Goal: Task Accomplishment & Management: Complete application form

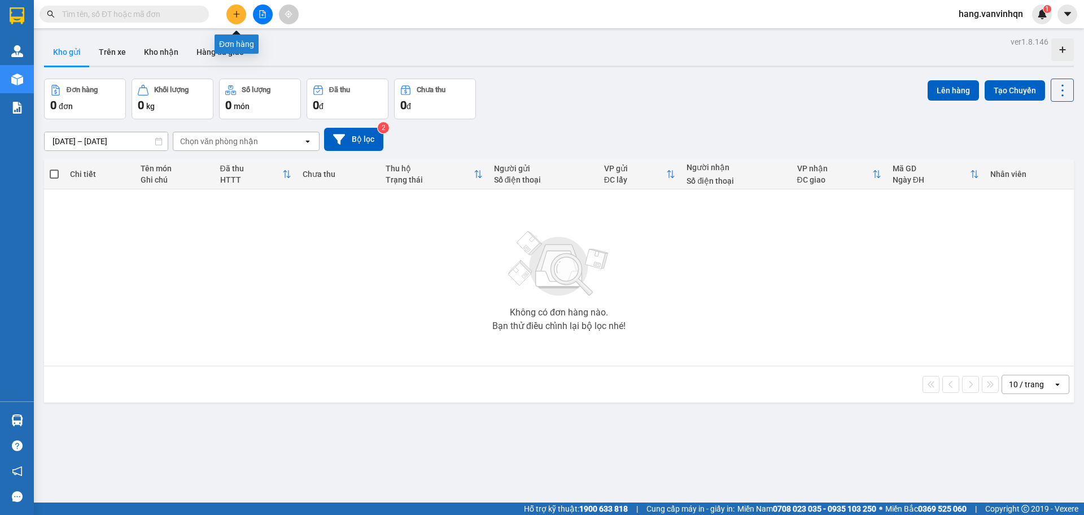
click at [238, 19] on button at bounding box center [236, 15] width 20 height 20
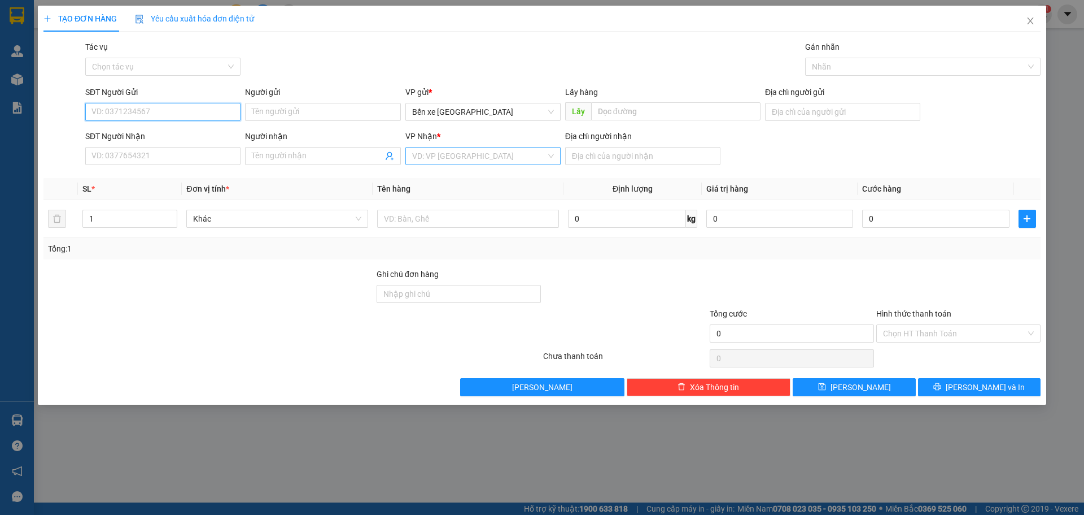
click at [564, 160] on div "SĐT Người Nhận VD: 0377654321 Người nhận Tên người nhận VP Nhận * VD: VP [GEOGR…" at bounding box center [563, 150] width 960 height 40
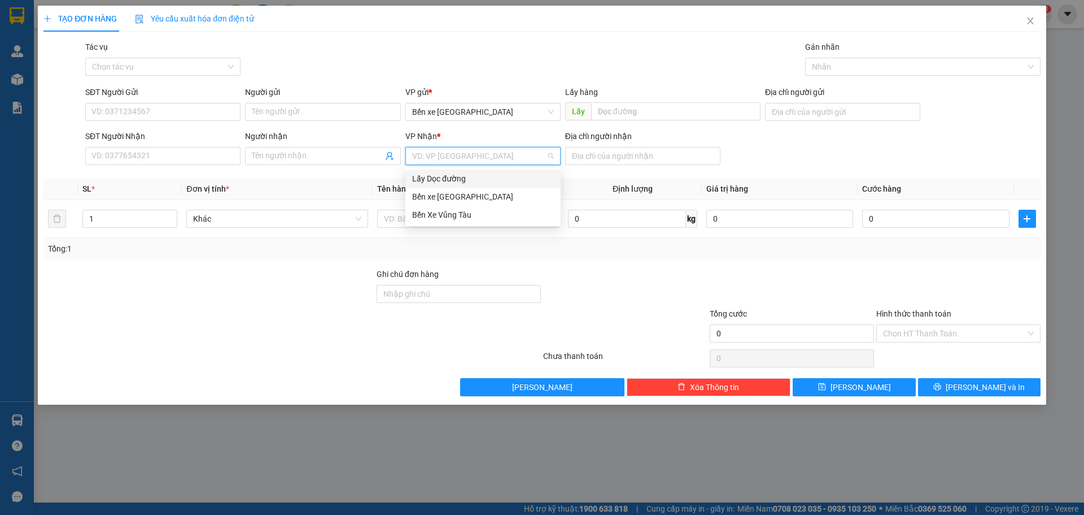
click at [522, 149] on input "search" at bounding box center [479, 155] width 134 height 17
drag, startPoint x: 467, startPoint y: 212, endPoint x: 494, endPoint y: 203, distance: 27.9
click at [472, 211] on div "Bến Xe Vũng Tàu" at bounding box center [483, 214] width 142 height 12
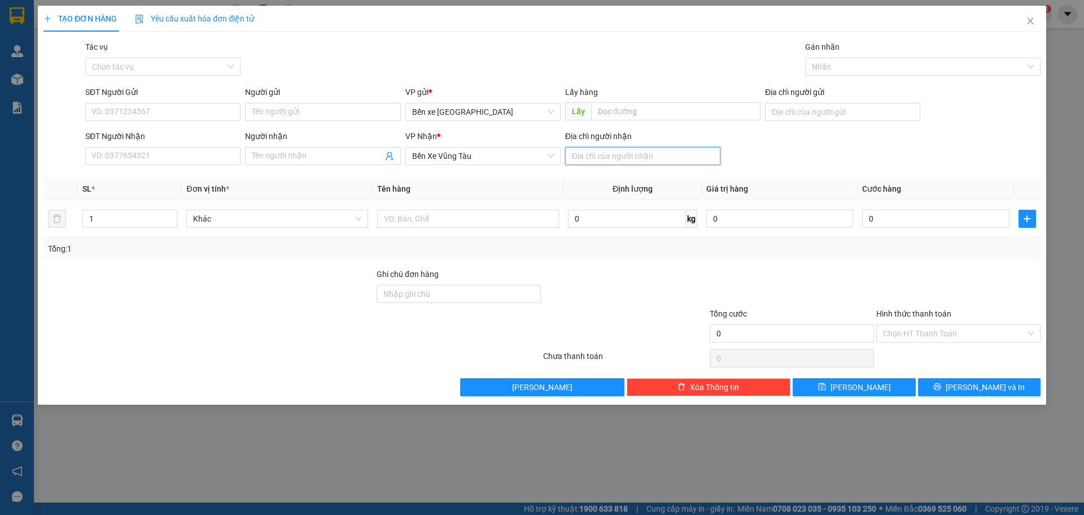
click at [638, 150] on input "Địa chỉ người nhận" at bounding box center [642, 156] width 155 height 18
type input "lang lớn"
click at [310, 108] on input "Người gửi" at bounding box center [322, 112] width 155 height 18
drag, startPoint x: 508, startPoint y: 106, endPoint x: 489, endPoint y: 125, distance: 27.2
click at [504, 108] on span "Bến xe [GEOGRAPHIC_DATA]" at bounding box center [483, 111] width 142 height 17
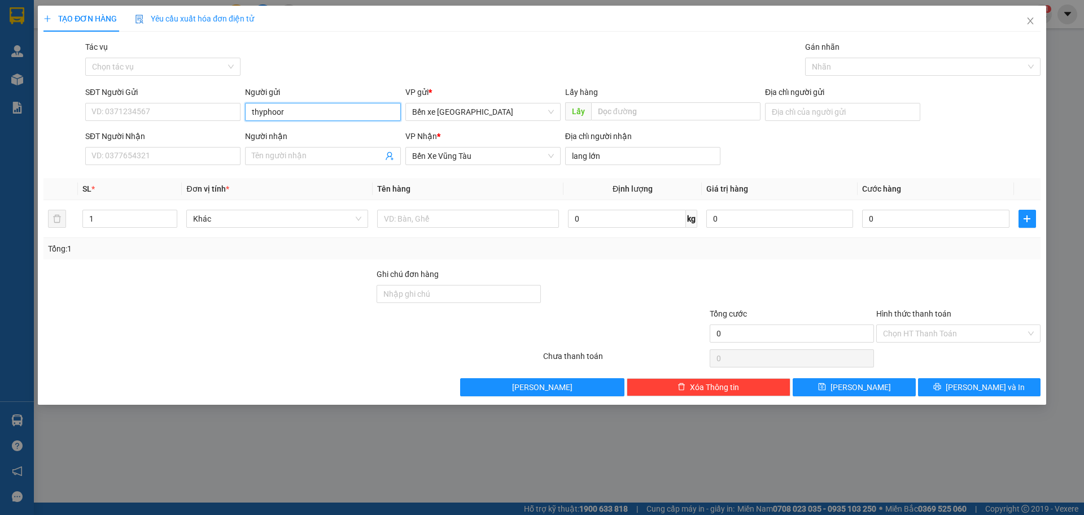
type input "thyphoor"
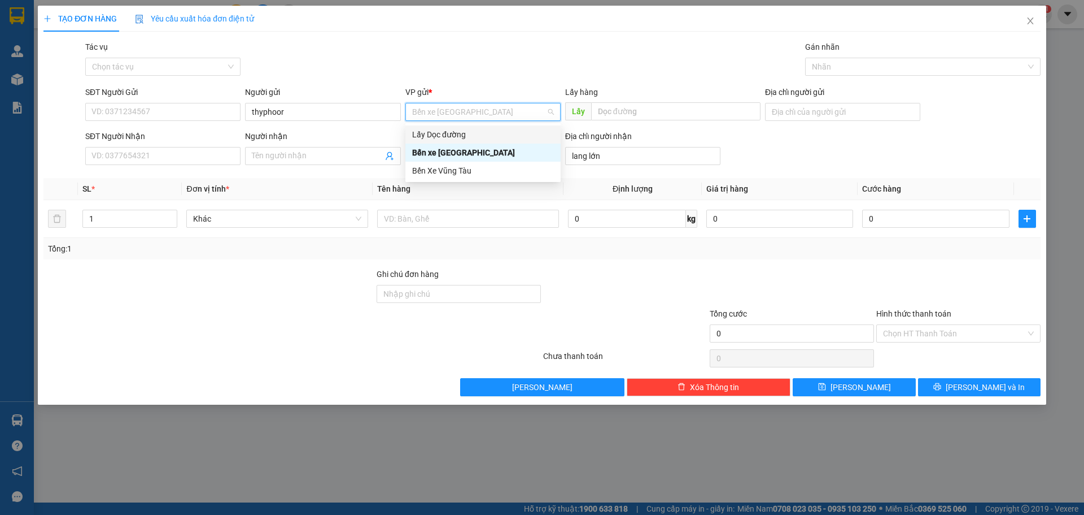
click at [445, 135] on div "Lấy Dọc đường" at bounding box center [483, 134] width 142 height 12
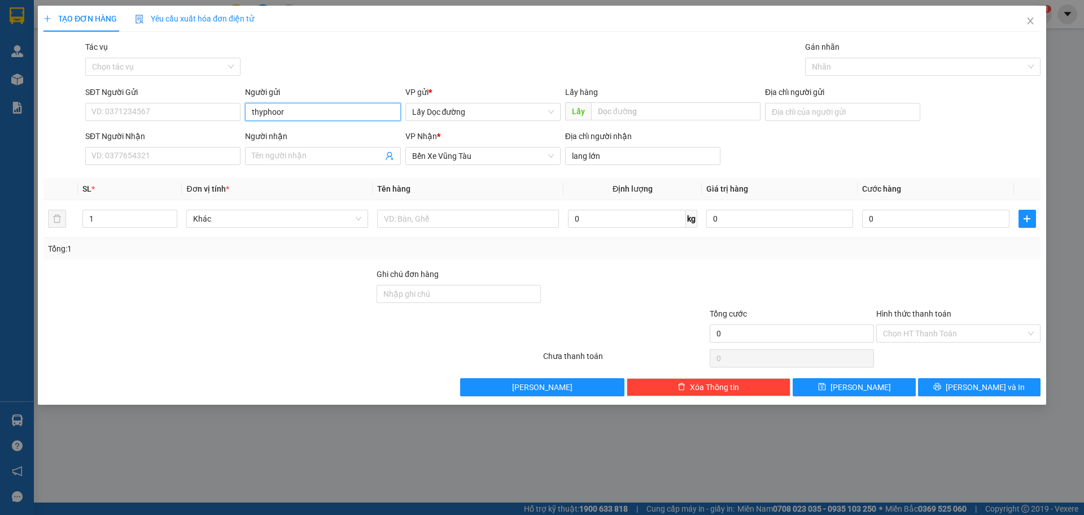
drag, startPoint x: 298, startPoint y: 112, endPoint x: 145, endPoint y: 124, distance: 153.6
click at [144, 124] on div "SĐT Người Gửi VD: 0371234567 Người gửi thyphoor thyphoor VP gửi * Lấy Dọc đường…" at bounding box center [563, 106] width 960 height 40
click at [718, 111] on input "text" at bounding box center [675, 111] width 169 height 18
type input "thy phổ"
click at [184, 111] on input "SĐT Người Gửi" at bounding box center [162, 112] width 155 height 18
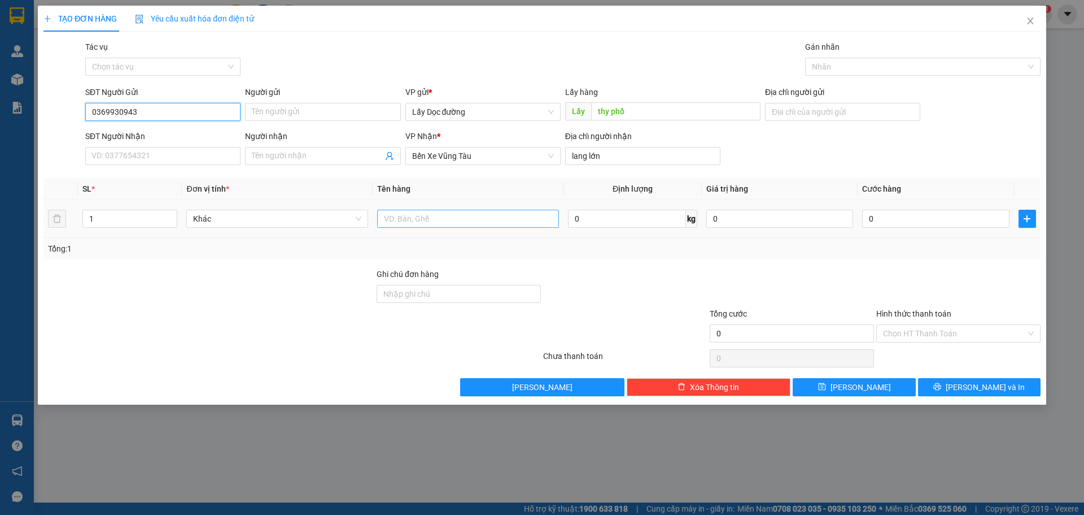
type input "0369930943"
click at [477, 217] on input "text" at bounding box center [468, 219] width 182 height 18
click at [841, 396] on div "TẠO ĐƠN HÀNG Yêu cầu xuất hóa đơn điện tử Transit Pickup Surcharge Ids Transit …" at bounding box center [542, 205] width 1009 height 399
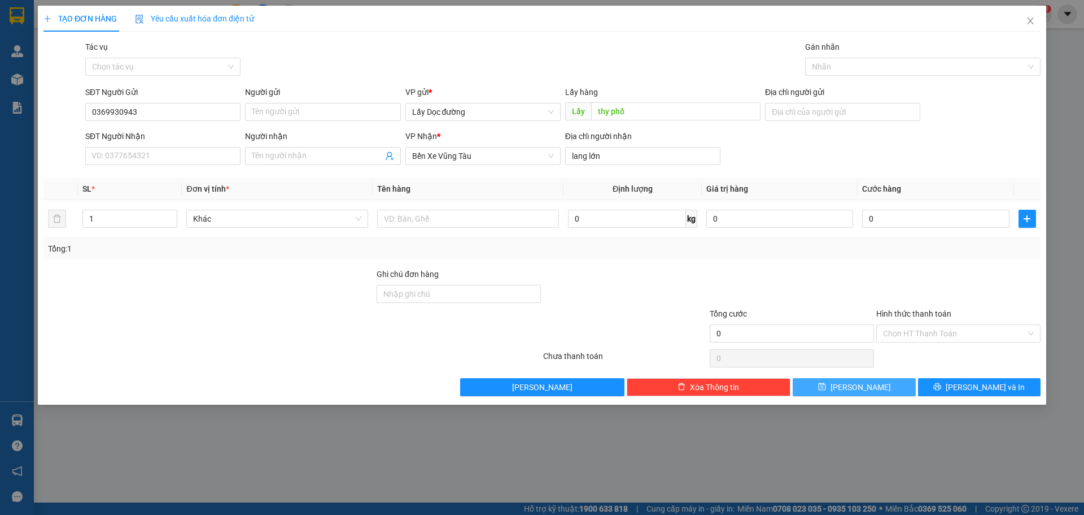
drag, startPoint x: 848, startPoint y: 382, endPoint x: 857, endPoint y: 377, distance: 10.7
click at [849, 384] on button "[PERSON_NAME]" at bounding box center [854, 387] width 123 height 18
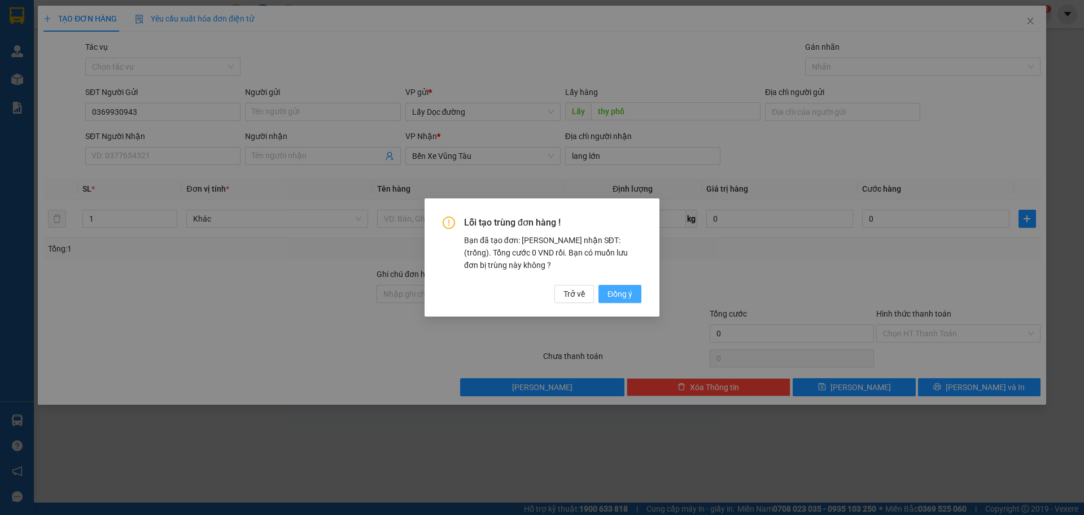
click at [605, 291] on button "Đồng ý" at bounding box center [620, 294] width 43 height 18
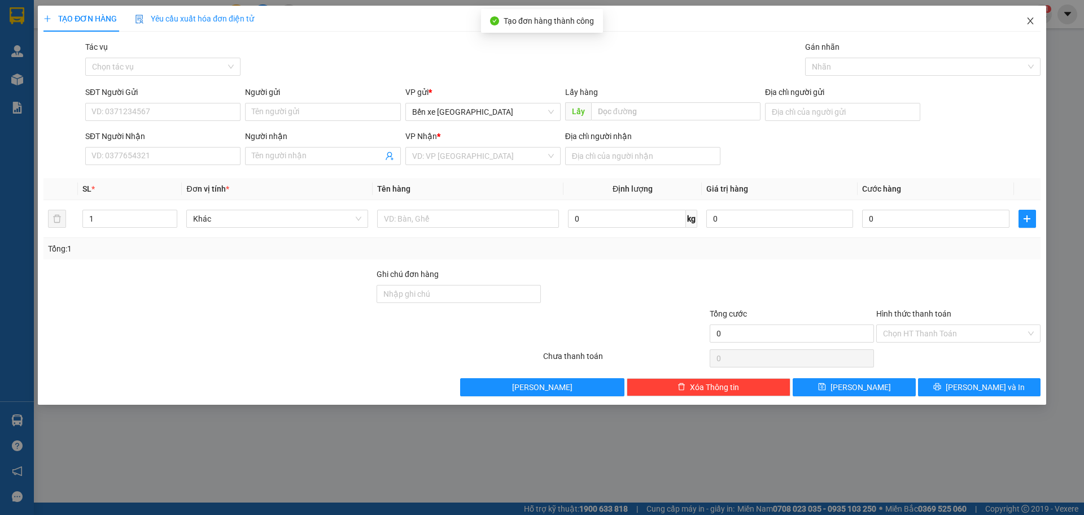
click at [1025, 19] on span "Close" at bounding box center [1031, 22] width 32 height 32
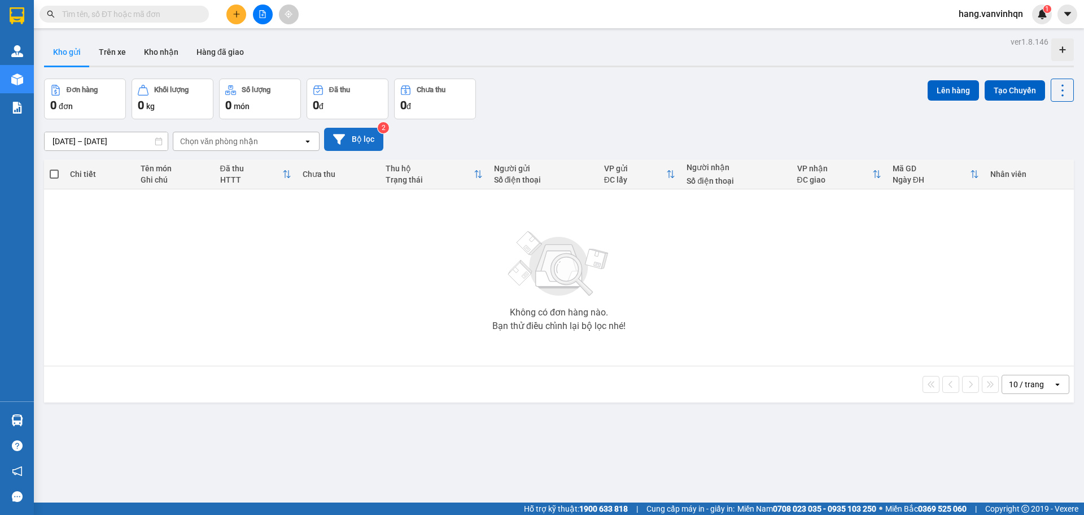
click at [356, 142] on button "Bộ lọc" at bounding box center [353, 139] width 59 height 23
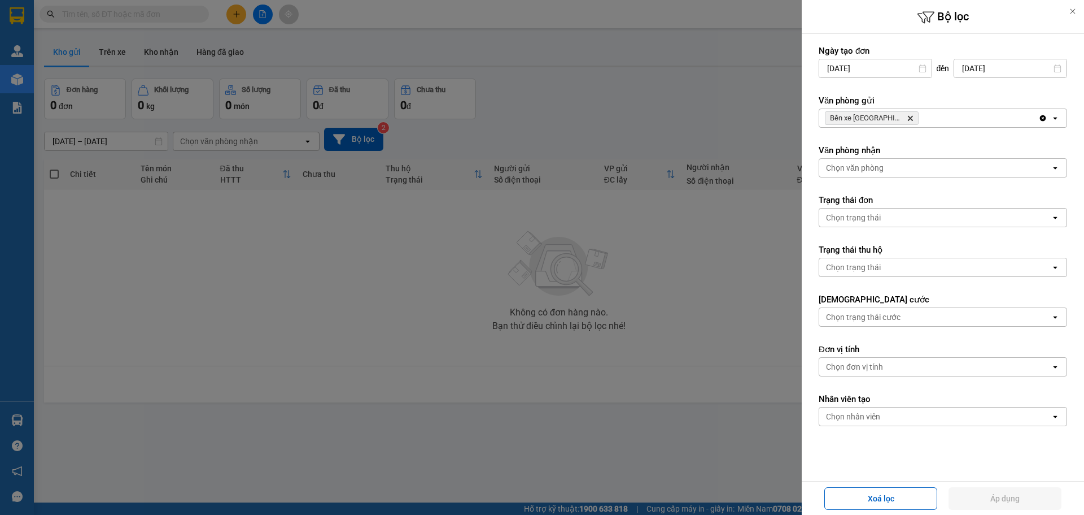
click at [932, 127] on form "Ngày tạo đơn [DATE] Press the down arrow key to interact with the calendar and …" at bounding box center [943, 269] width 249 height 448
click at [934, 114] on div "Bến xe [GEOGRAPHIC_DATA] Delete" at bounding box center [928, 118] width 219 height 18
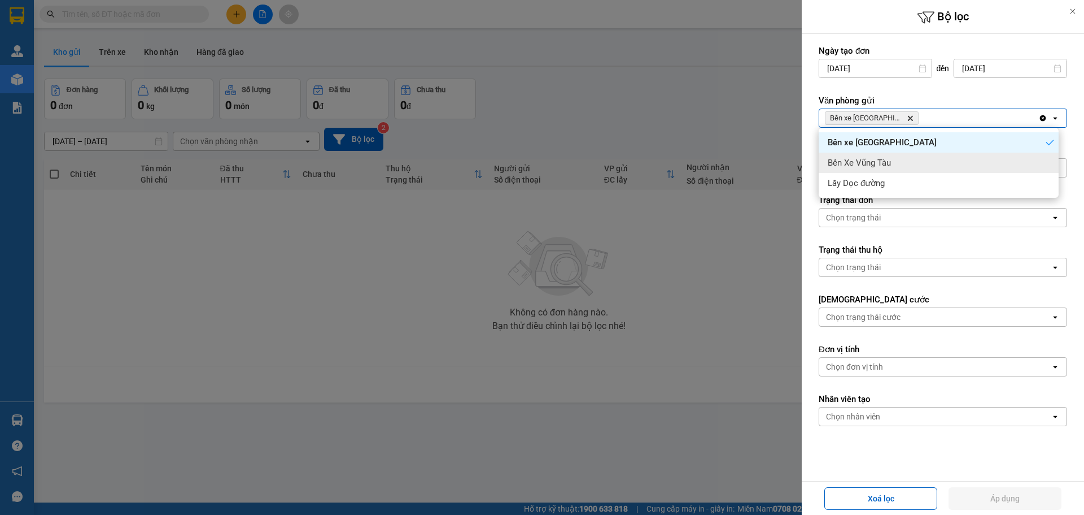
click at [897, 168] on div "Bến Xe Vũng Tàu" at bounding box center [939, 162] width 240 height 20
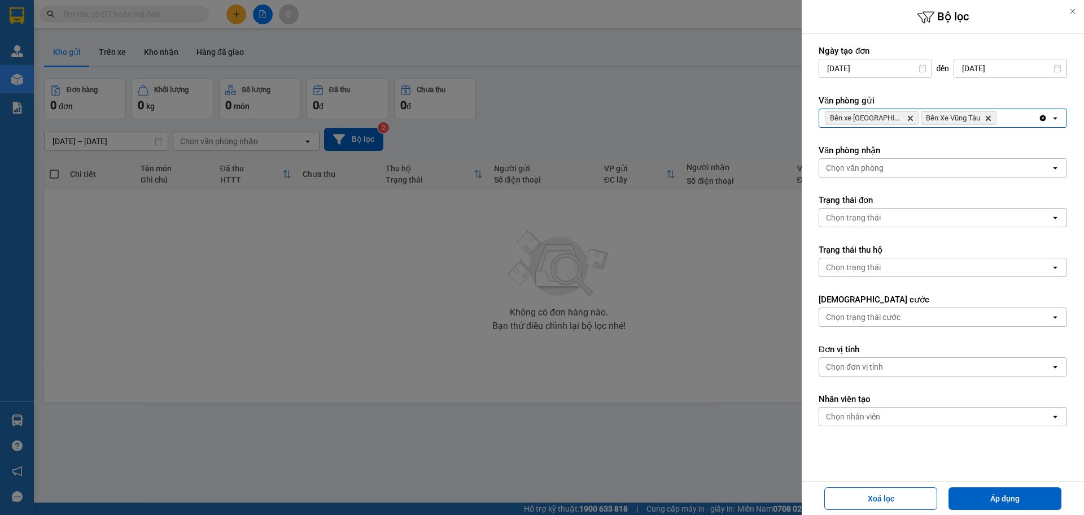
drag, startPoint x: 996, startPoint y: 116, endPoint x: 996, endPoint y: 126, distance: 10.2
click at [996, 126] on div "Bến xe Quảng Ngãi Delete Bến Xe Vũng Tàu Delete" at bounding box center [928, 118] width 219 height 18
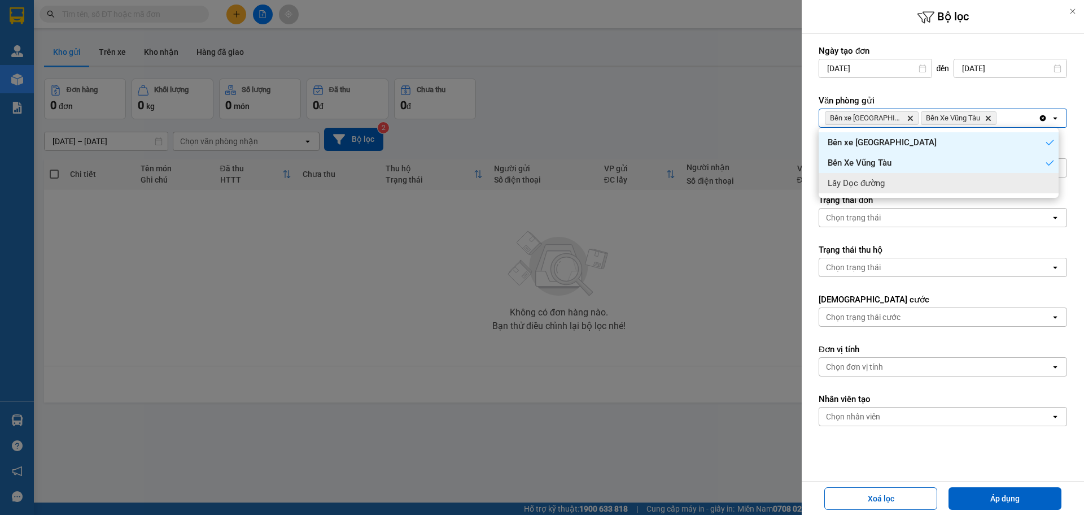
drag, startPoint x: 954, startPoint y: 182, endPoint x: 954, endPoint y: 188, distance: 6.2
click at [955, 183] on div "Lấy Dọc đường" at bounding box center [939, 183] width 240 height 20
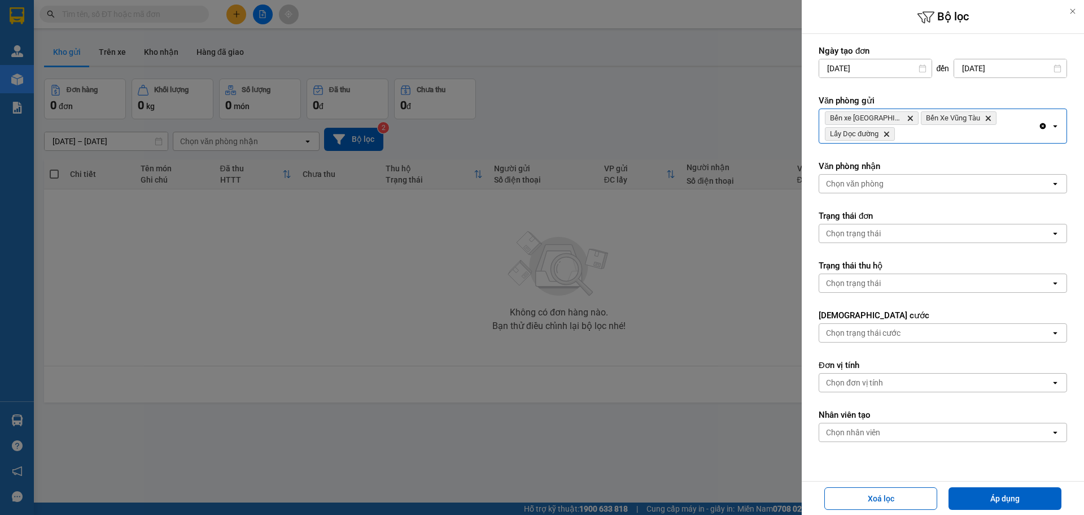
click at [945, 191] on div "Chọn văn phòng" at bounding box center [935, 184] width 232 height 18
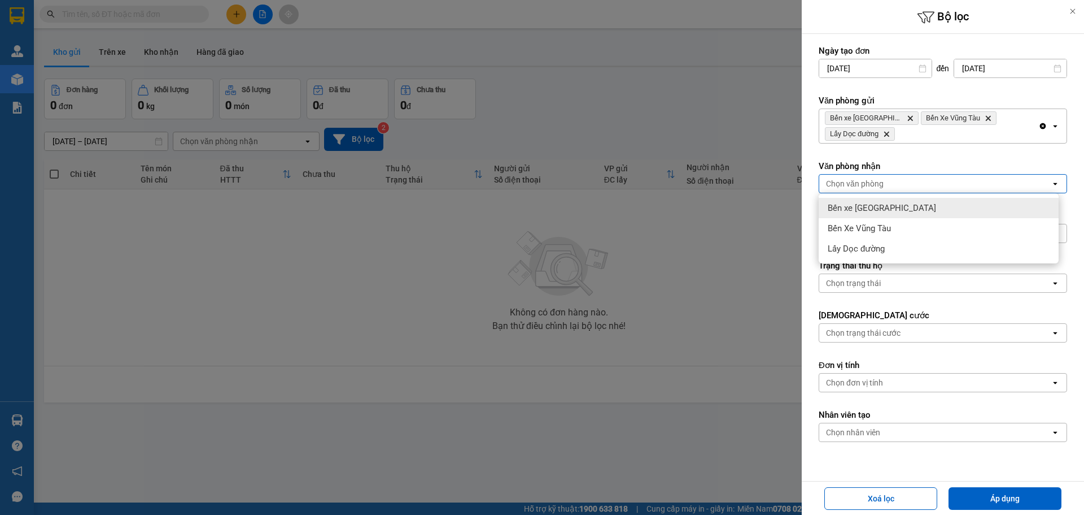
drag, startPoint x: 945, startPoint y: 191, endPoint x: 923, endPoint y: 226, distance: 41.8
click at [926, 220] on ul "Bến xe Quảng Ngãi Bến Xe Vũng Tàu Lấy Dọc đường" at bounding box center [939, 228] width 240 height 70
click at [923, 227] on div "Bến Xe Vũng Tàu" at bounding box center [939, 228] width 240 height 20
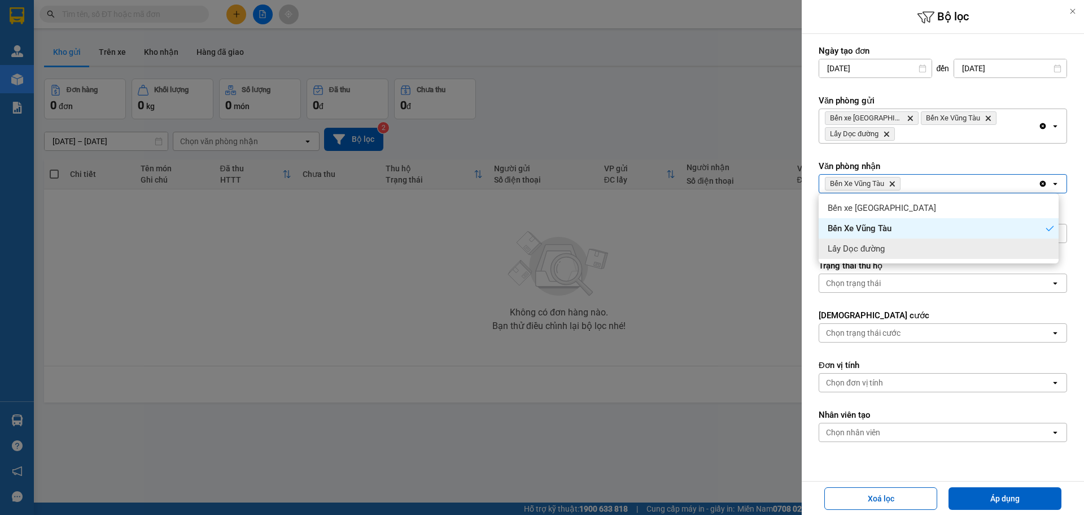
click at [921, 254] on div "Lấy Dọc đường" at bounding box center [939, 248] width 240 height 20
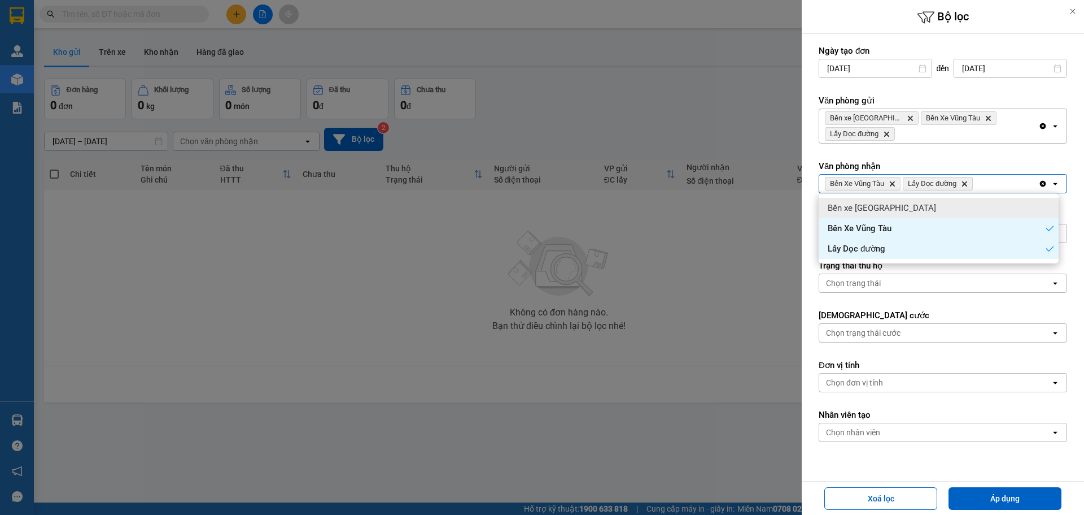
drag, startPoint x: 962, startPoint y: 194, endPoint x: 958, endPoint y: 200, distance: 7.4
click at [961, 194] on ul "Bến xe Quảng Ngãi Bến Xe Vũng Tàu Lấy Dọc đường" at bounding box center [939, 228] width 240 height 70
click at [954, 211] on div "Bến xe [GEOGRAPHIC_DATA]" at bounding box center [939, 208] width 240 height 20
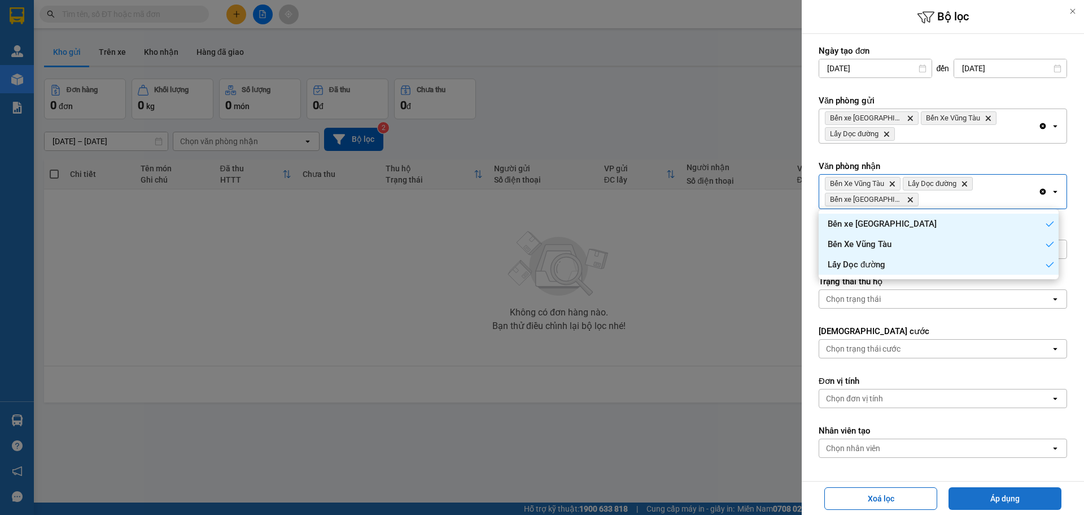
click at [970, 494] on button "Áp dụng" at bounding box center [1005, 498] width 113 height 23
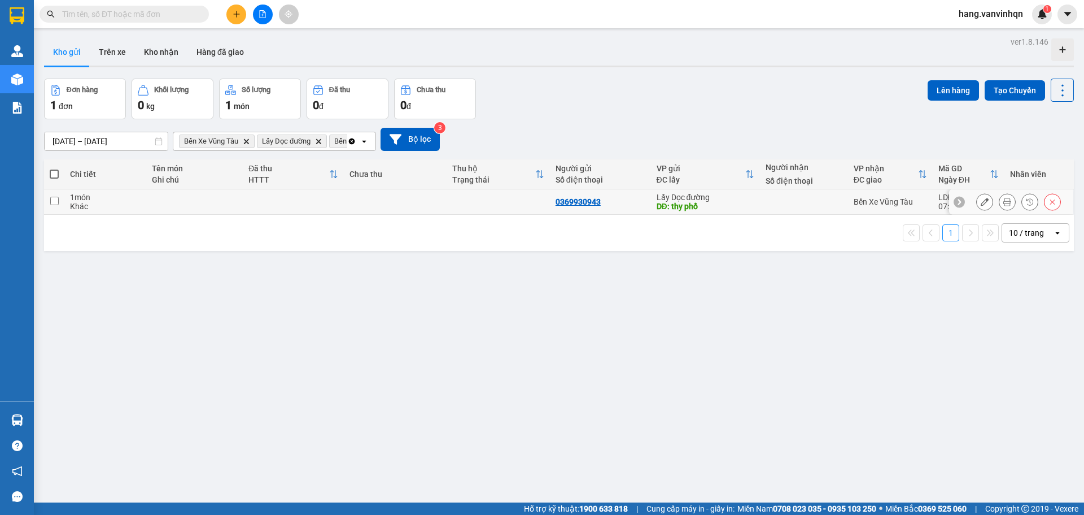
drag, startPoint x: 714, startPoint y: 199, endPoint x: 759, endPoint y: 188, distance: 45.9
click at [714, 199] on div "Lấy Dọc đường" at bounding box center [706, 197] width 98 height 9
checkbox input "true"
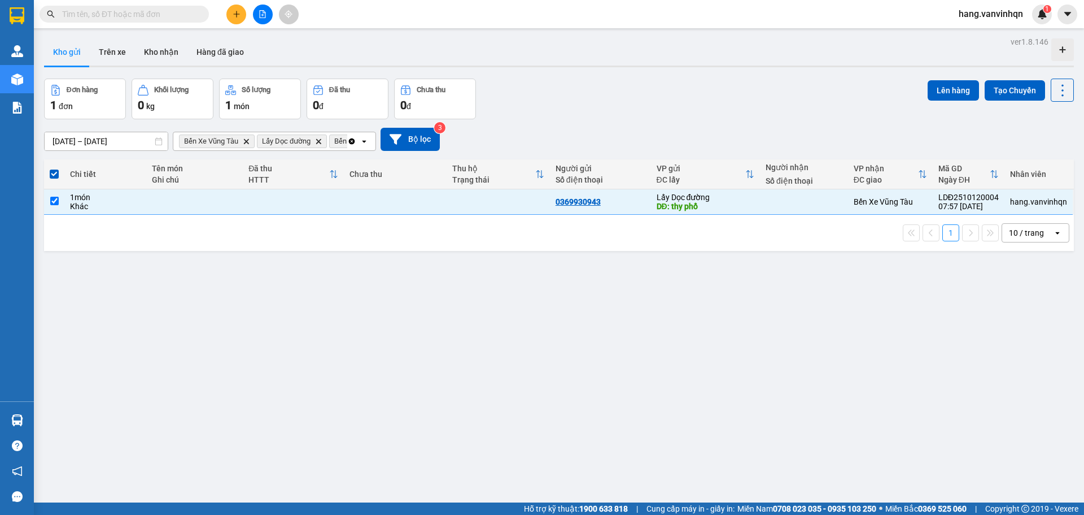
click at [930, 76] on div "ver 1.8.146 Kho gửi Trên xe Kho nhận Hàng đã giao Đơn hàng 1 đơn Khối lượng 0 k…" at bounding box center [559, 291] width 1039 height 515
click at [931, 90] on button "Lên hàng" at bounding box center [953, 90] width 51 height 20
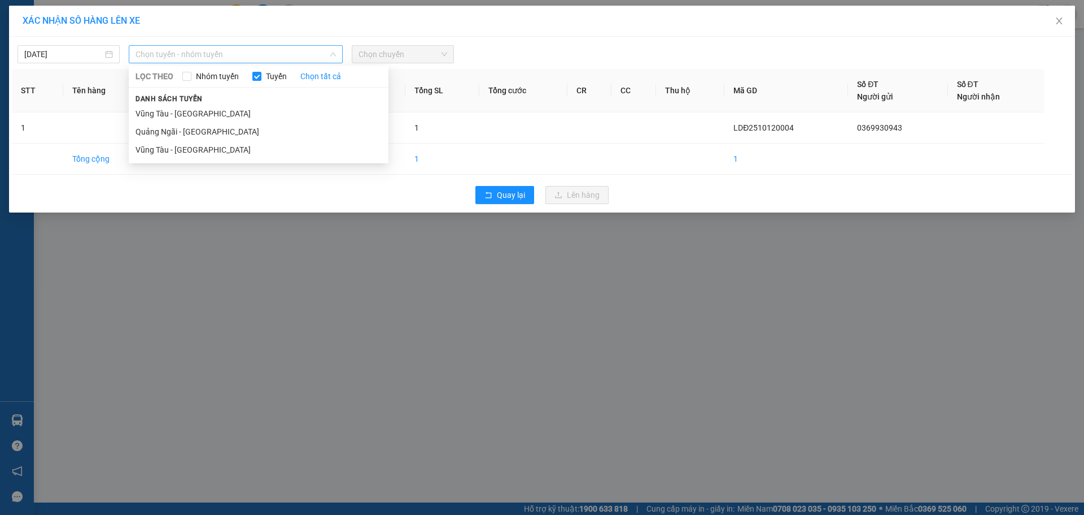
click at [273, 54] on span "Chọn tuyến - nhóm tuyến" at bounding box center [236, 54] width 200 height 17
drag, startPoint x: 236, startPoint y: 117, endPoint x: 233, endPoint y: 137, distance: 20.0
click at [233, 137] on ul "Vũng Tàu - [GEOGRAPHIC_DATA] [GEOGRAPHIC_DATA] - [GEOGRAPHIC_DATA] [GEOGRAPHIC_…" at bounding box center [259, 131] width 260 height 54
drag, startPoint x: 261, startPoint y: 133, endPoint x: 269, endPoint y: 132, distance: 8.6
click at [265, 133] on li "Quảng Ngãi - [GEOGRAPHIC_DATA]" at bounding box center [259, 132] width 260 height 18
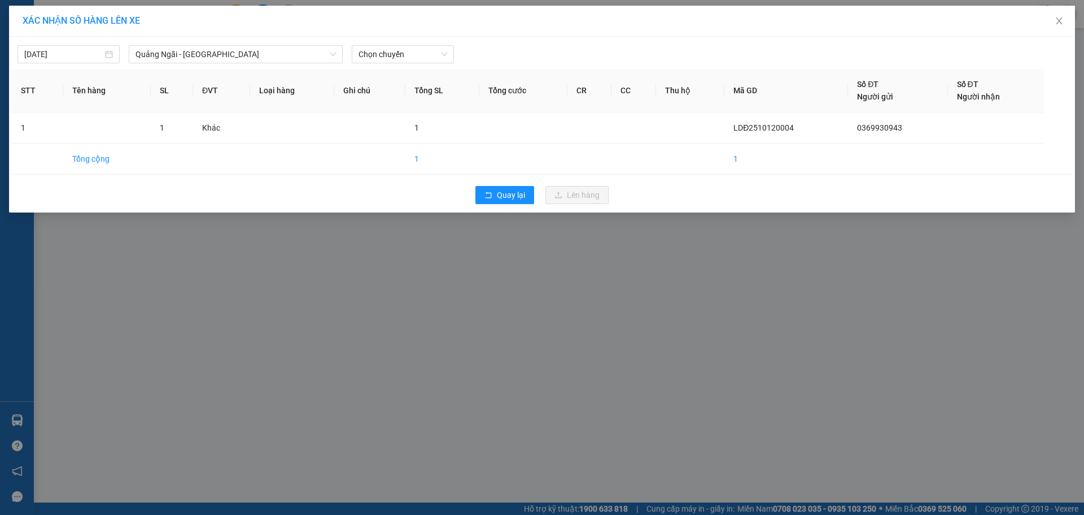
click at [407, 41] on div "[DATE] [GEOGRAPHIC_DATA] - [GEOGRAPHIC_DATA] LỌC THEO Nhóm tuyến Tuyến Chọn tất…" at bounding box center [542, 52] width 1061 height 24
click at [407, 63] on div "Chọn chuyến" at bounding box center [403, 54] width 102 height 18
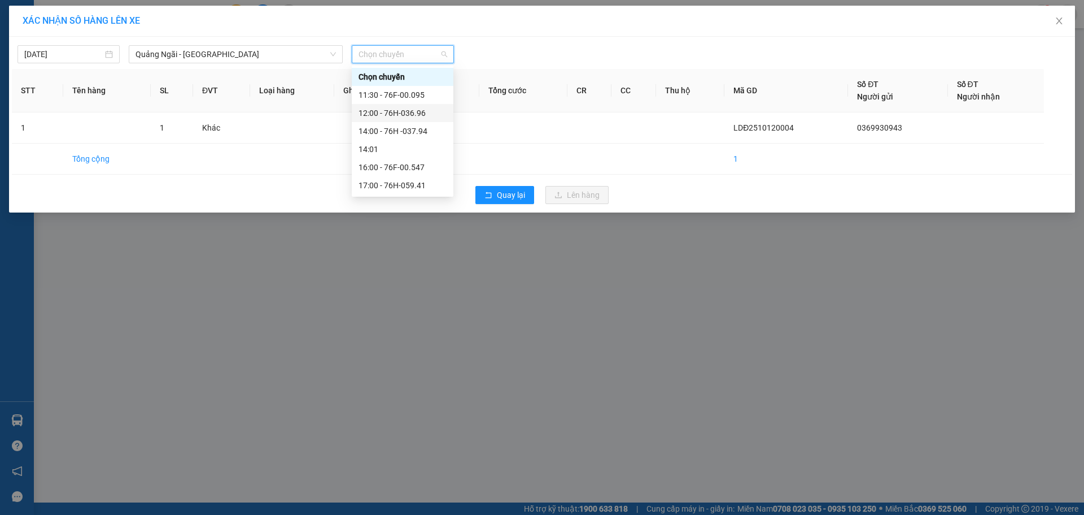
drag, startPoint x: 423, startPoint y: 107, endPoint x: 429, endPoint y: 117, distance: 11.4
click at [424, 110] on div "12:00 - 76H-036.96" at bounding box center [403, 113] width 88 height 12
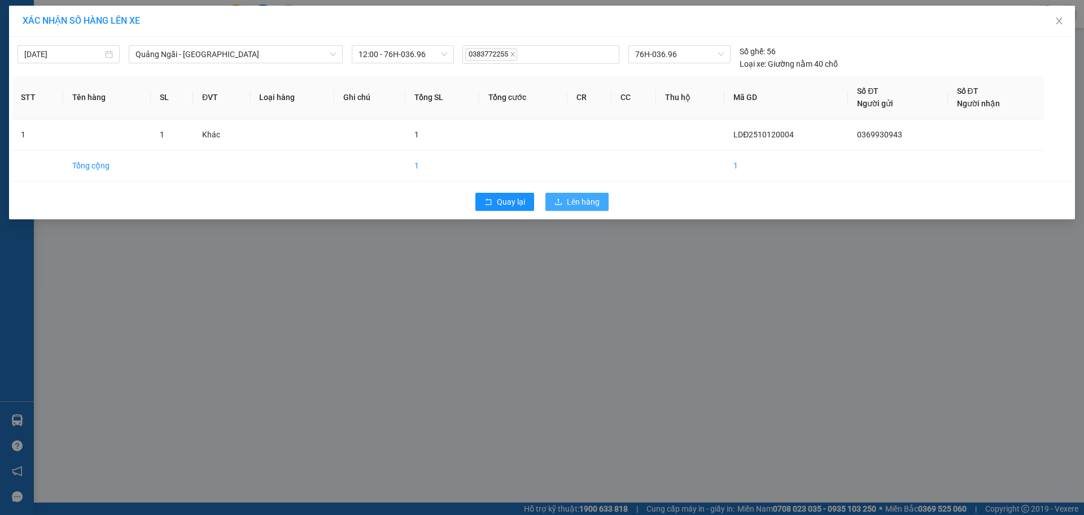
click at [568, 196] on span "Lên hàng" at bounding box center [583, 201] width 33 height 12
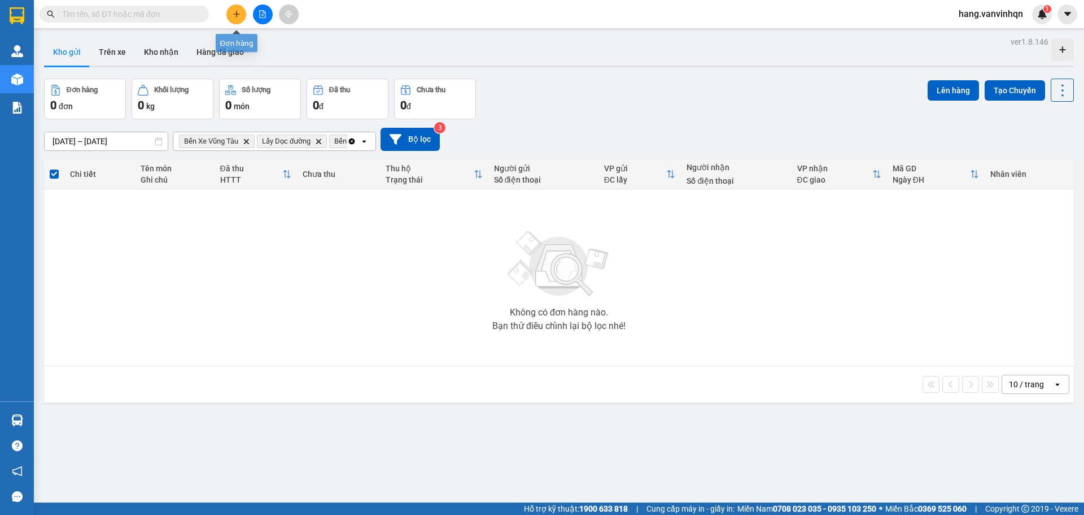
click at [241, 11] on button at bounding box center [236, 15] width 20 height 20
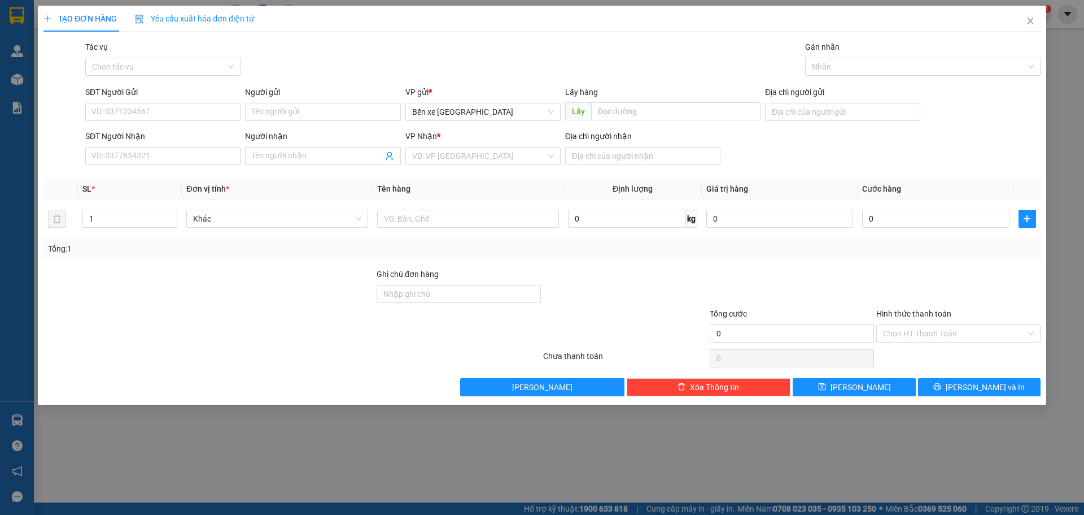
click at [192, 102] on div "SĐT Người Gửi" at bounding box center [162, 94] width 155 height 17
drag, startPoint x: 196, startPoint y: 111, endPoint x: 236, endPoint y: 118, distance: 40.2
click at [210, 115] on input "SĐT Người Gửi" at bounding box center [162, 112] width 155 height 18
click at [475, 107] on span "Bến xe [GEOGRAPHIC_DATA]" at bounding box center [483, 111] width 142 height 17
type input "0979556887"
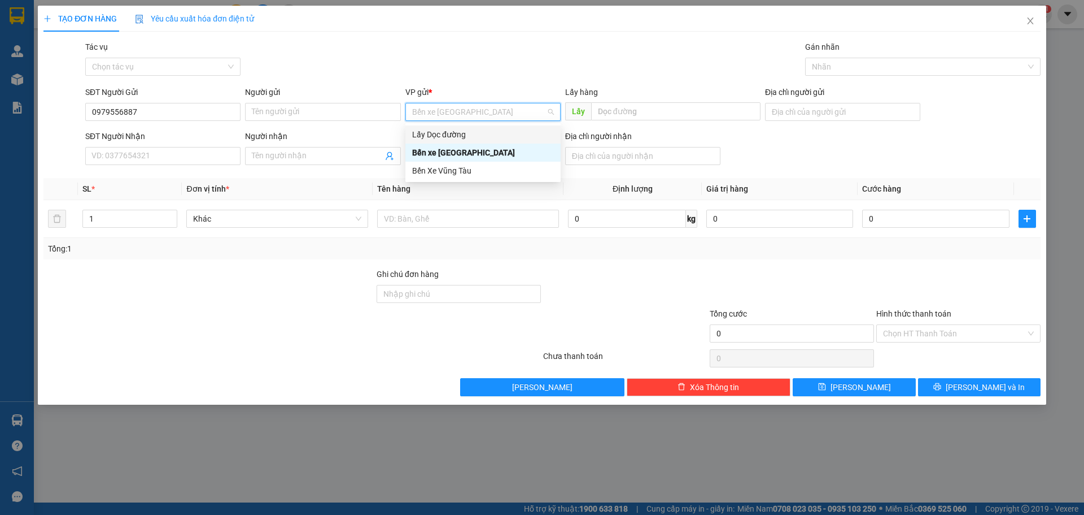
drag, startPoint x: 444, startPoint y: 139, endPoint x: 560, endPoint y: 139, distance: 115.8
click at [451, 139] on div "Lấy Dọc đường" at bounding box center [483, 134] width 142 height 12
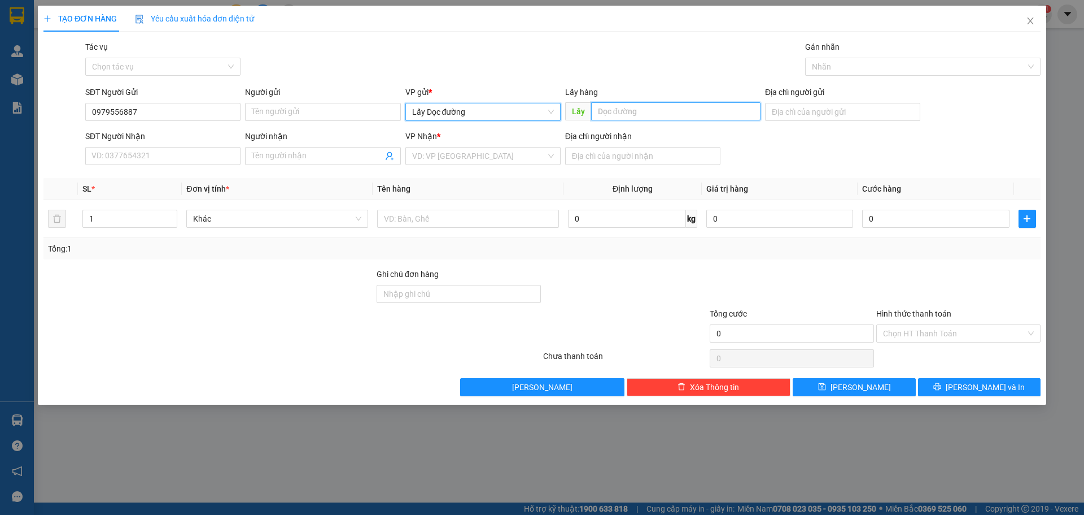
click at [639, 115] on input "text" at bounding box center [675, 111] width 169 height 18
type input "bồng son"
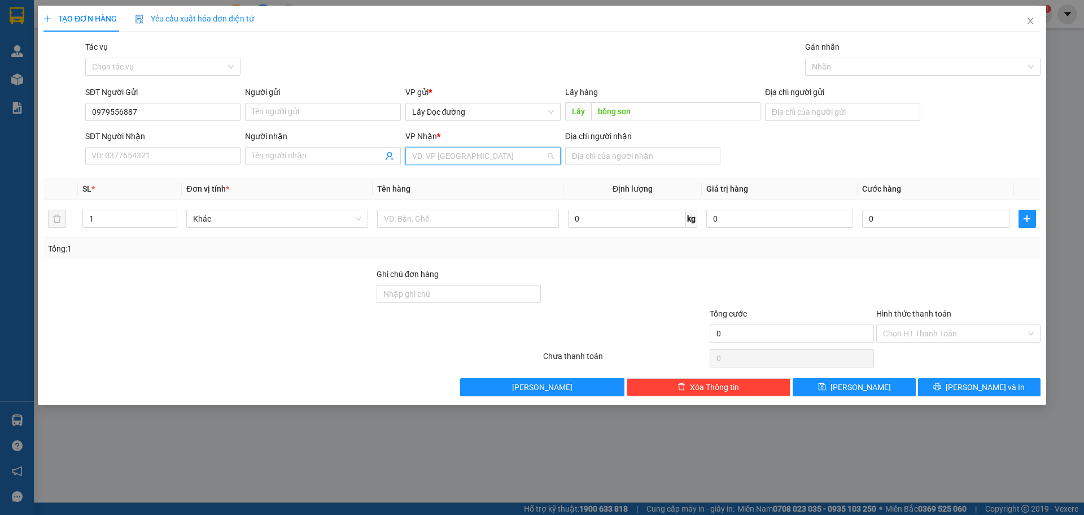
click at [529, 158] on input "search" at bounding box center [479, 155] width 134 height 17
click at [453, 216] on div "Bến Xe Vũng Tàu" at bounding box center [483, 214] width 142 height 12
click at [600, 162] on input "Địa chỉ người nhận" at bounding box center [642, 156] width 155 height 18
type input "vũng tàu"
click at [889, 393] on button "[PERSON_NAME]" at bounding box center [854, 387] width 123 height 18
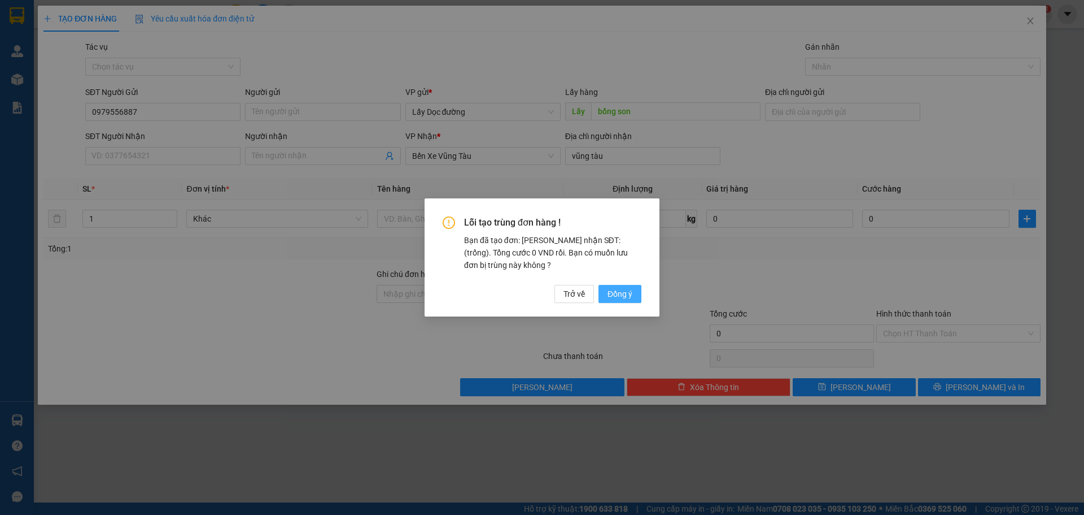
click at [627, 294] on span "Đồng ý" at bounding box center [620, 293] width 25 height 12
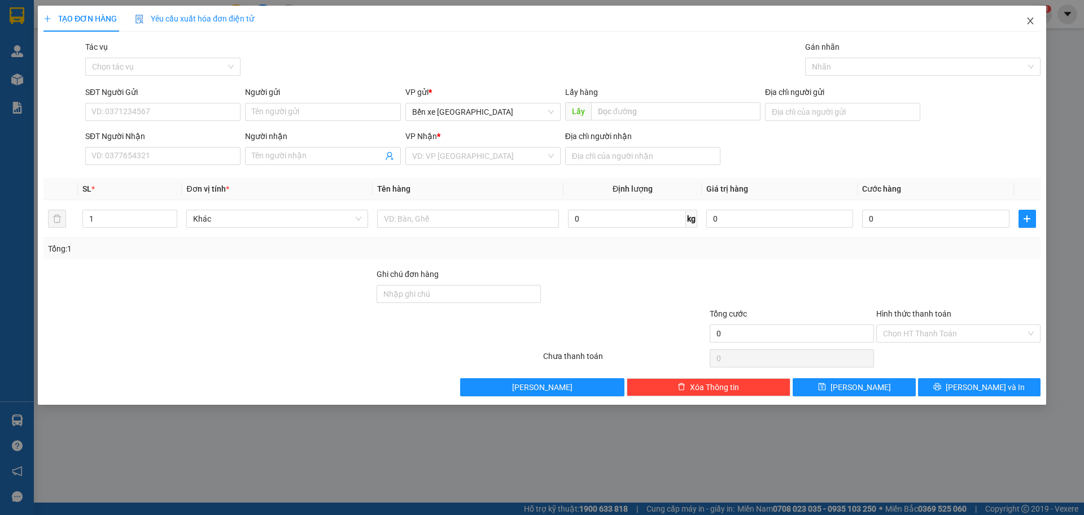
click at [1033, 21] on icon "close" at bounding box center [1030, 20] width 9 height 9
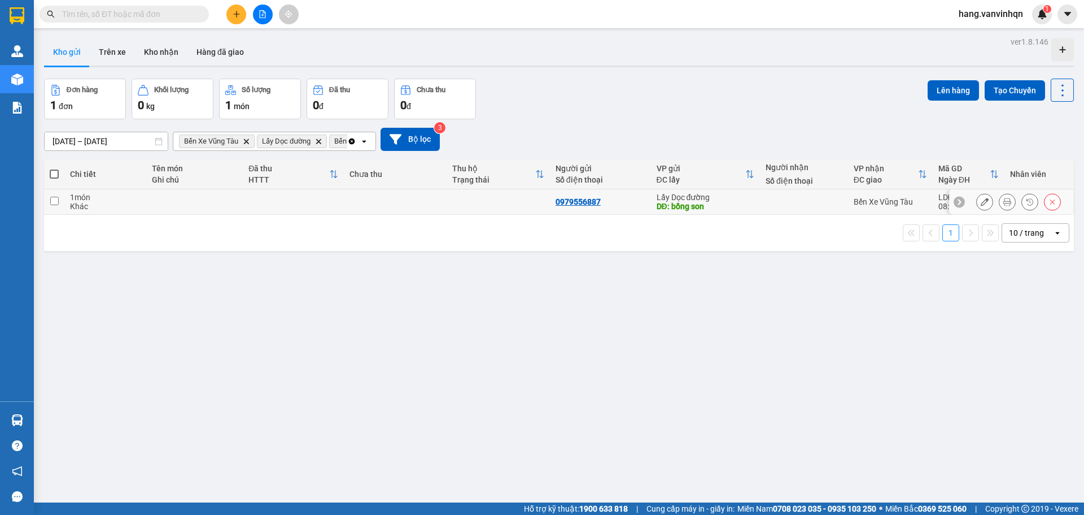
click at [602, 193] on td "0979556887" at bounding box center [600, 201] width 101 height 25
checkbox input "true"
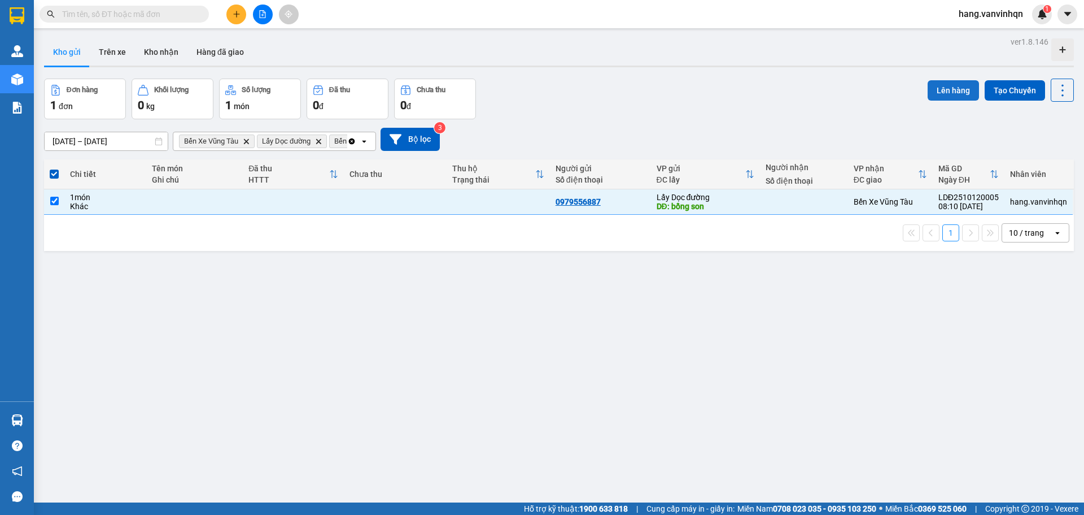
click at [944, 80] on button "Lên hàng" at bounding box center [953, 90] width 51 height 20
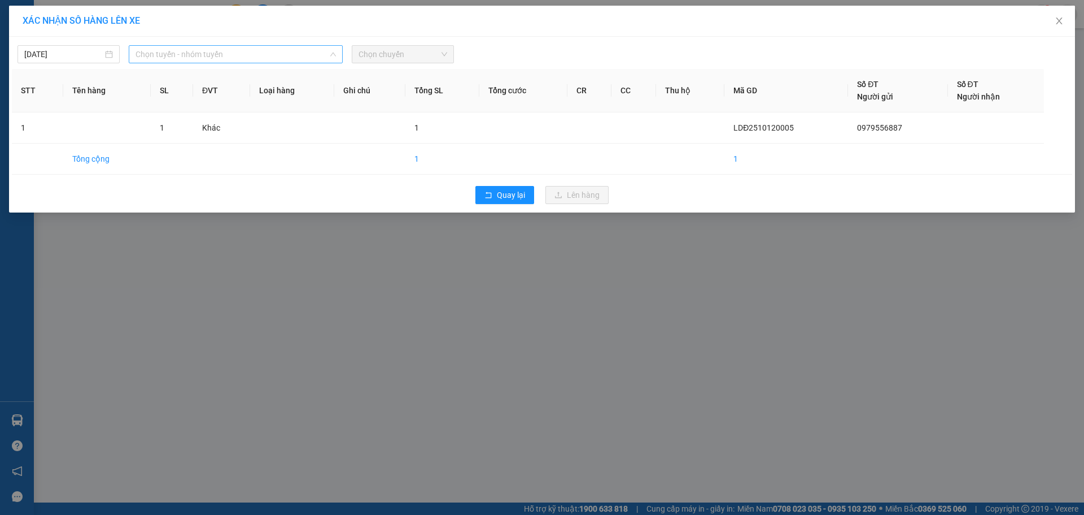
click at [193, 56] on span "Chọn tuyến - nhóm tuyến" at bounding box center [236, 54] width 200 height 17
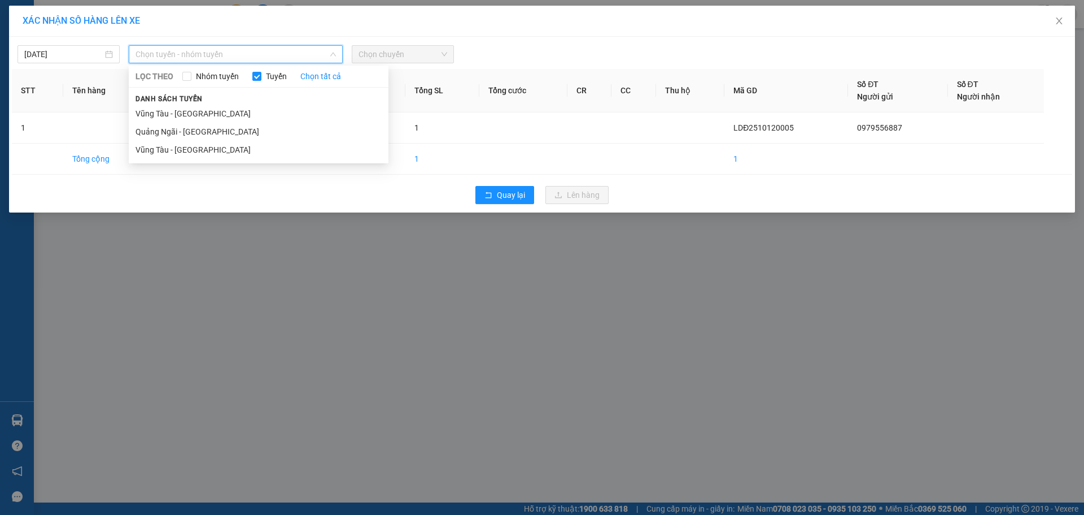
drag, startPoint x: 168, startPoint y: 133, endPoint x: 385, endPoint y: 80, distance: 222.7
click at [173, 130] on li "Quảng Ngãi - [GEOGRAPHIC_DATA]" at bounding box center [259, 132] width 260 height 18
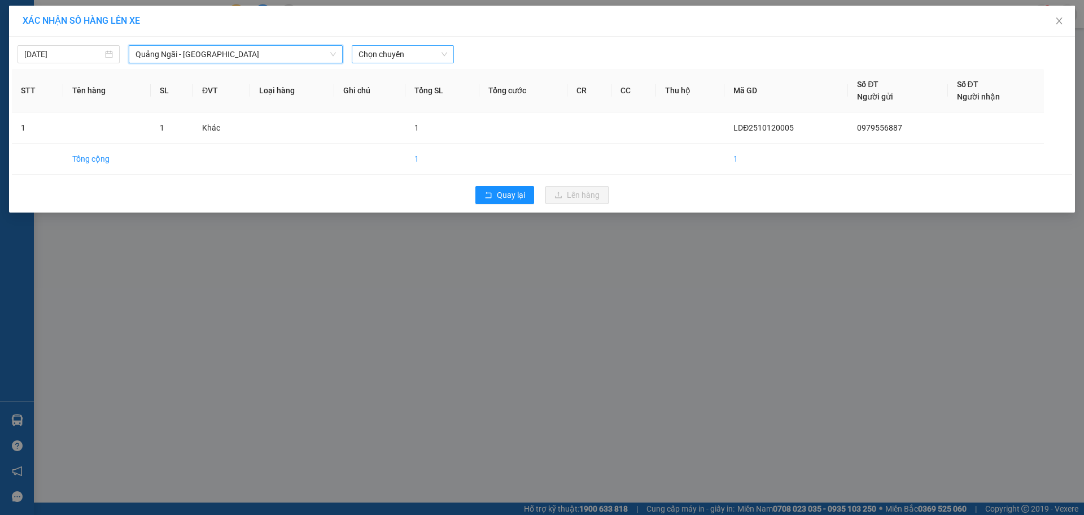
drag, startPoint x: 389, startPoint y: 45, endPoint x: 390, endPoint y: 54, distance: 8.5
click at [391, 46] on div "Chọn chuyến" at bounding box center [403, 54] width 102 height 18
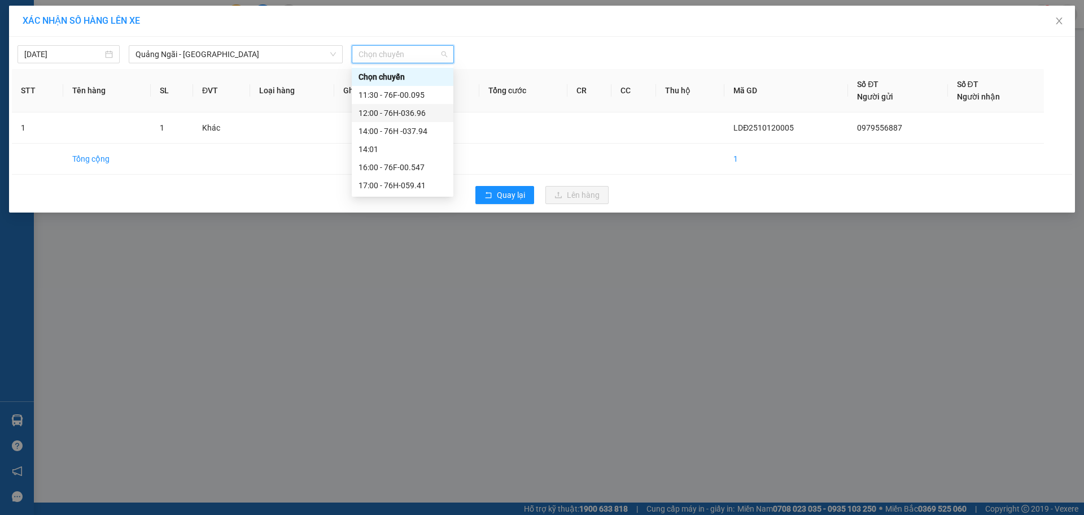
click at [406, 112] on div "12:00 - 76H-036.96" at bounding box center [403, 113] width 88 height 12
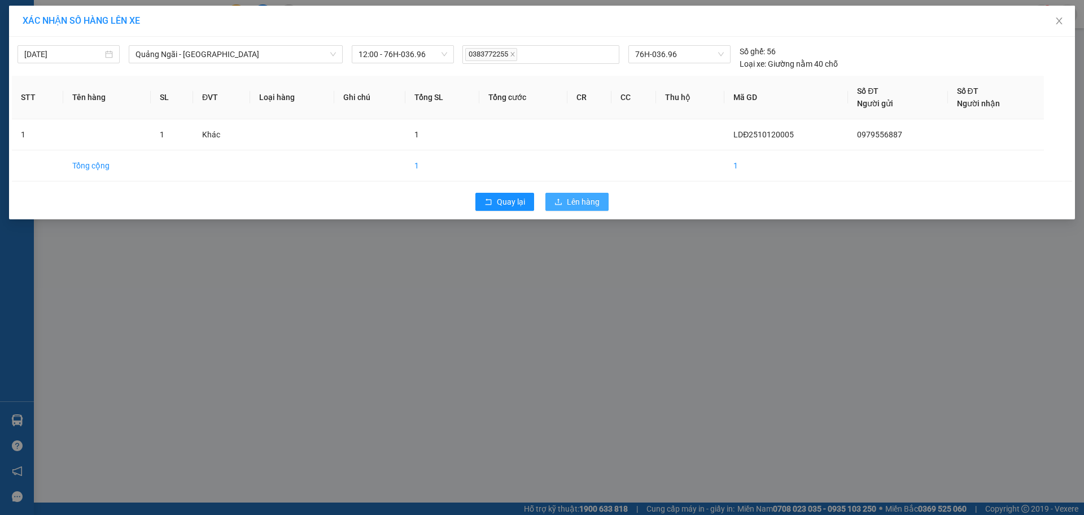
click at [588, 197] on span "Lên hàng" at bounding box center [583, 201] width 33 height 12
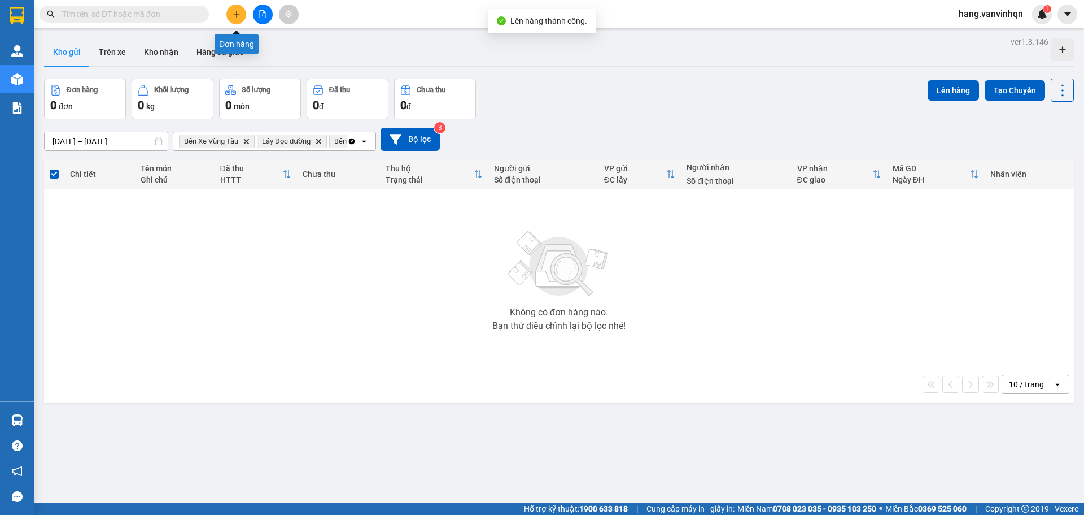
click at [237, 12] on icon "plus" at bounding box center [236, 14] width 1 height 6
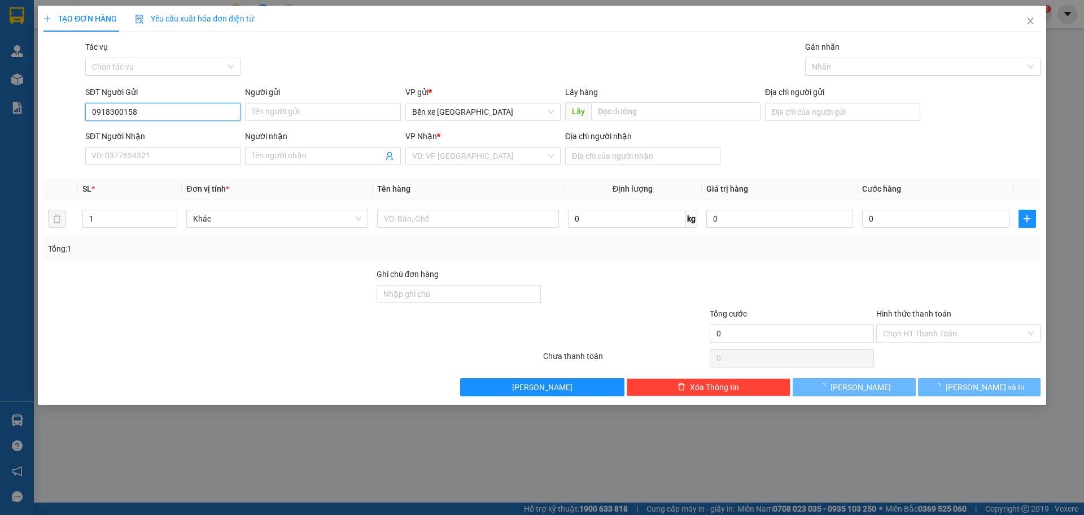
drag, startPoint x: 509, startPoint y: 103, endPoint x: 455, endPoint y: 141, distance: 66.1
click at [466, 133] on form "SĐT Người Gửi 0918300158 0918300158 Người gửi Tên người gửi VP gửi * Bến xe [GE…" at bounding box center [541, 128] width 997 height 84
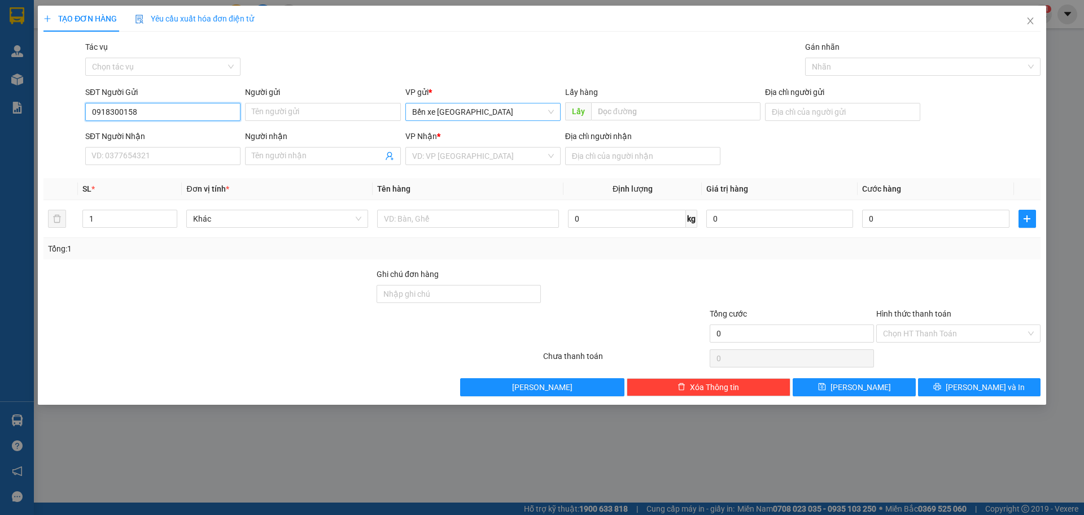
drag, startPoint x: 498, startPoint y: 113, endPoint x: 469, endPoint y: 129, distance: 33.1
click at [486, 120] on span "Bến xe [GEOGRAPHIC_DATA]" at bounding box center [483, 111] width 142 height 17
type input "0918300158"
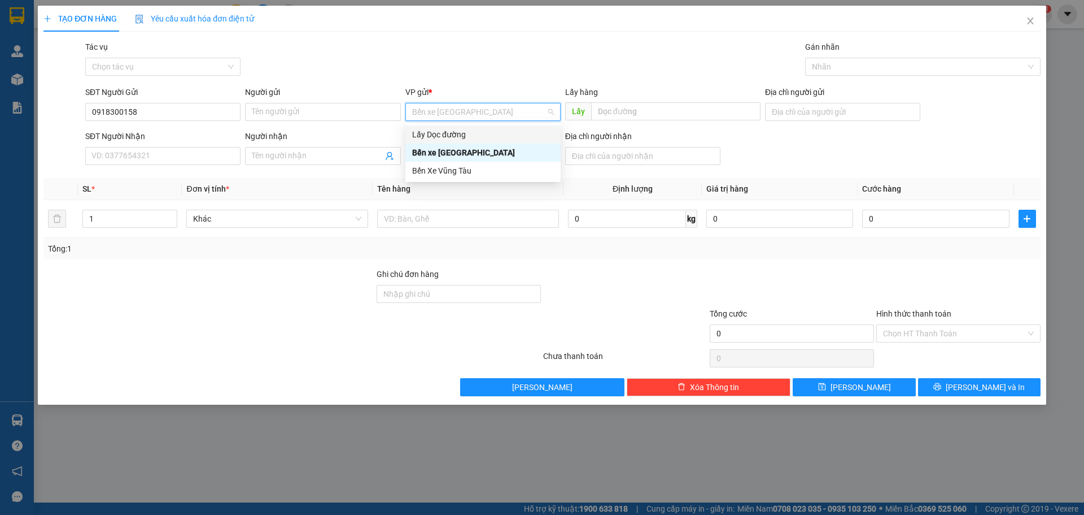
click at [455, 129] on div "Lấy Dọc đường" at bounding box center [483, 134] width 142 height 12
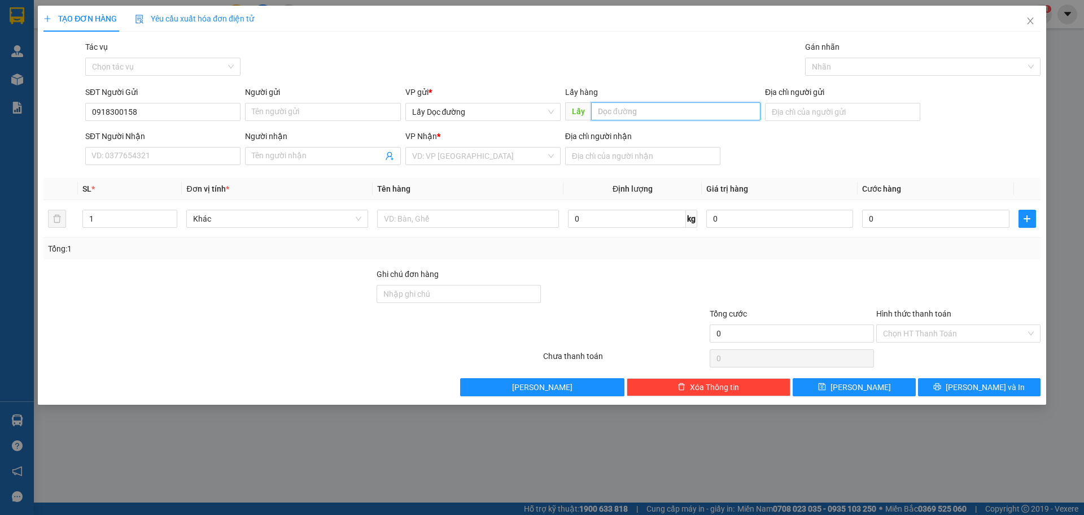
drag, startPoint x: 681, startPoint y: 115, endPoint x: 687, endPoint y: 108, distance: 10.0
click at [682, 114] on input "text" at bounding box center [675, 111] width 169 height 18
type input "[PERSON_NAME]"
click at [489, 148] on input "search" at bounding box center [479, 155] width 134 height 17
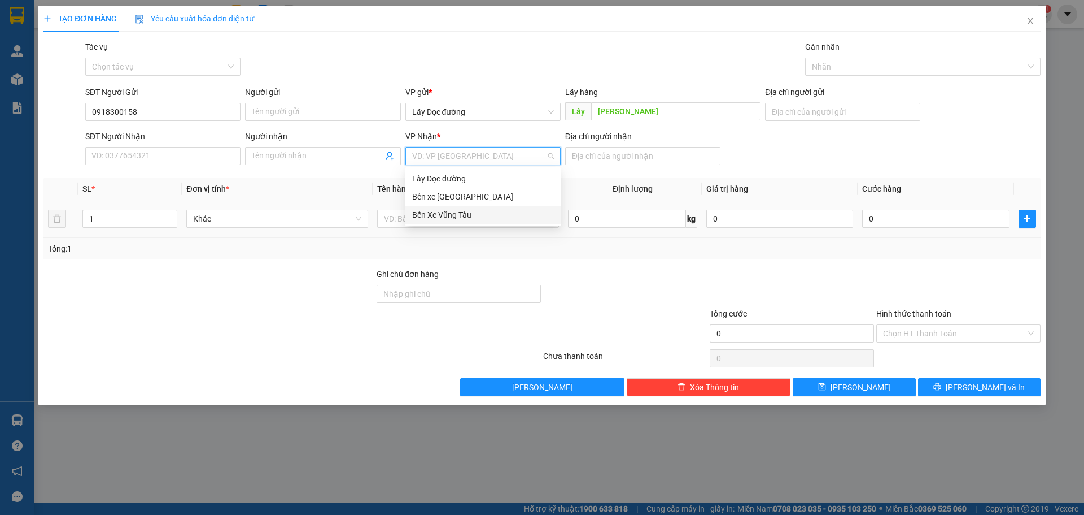
drag, startPoint x: 451, startPoint y: 214, endPoint x: 586, endPoint y: 207, distance: 135.2
click at [452, 214] on div "Bến Xe Vũng Tàu" at bounding box center [483, 214] width 142 height 12
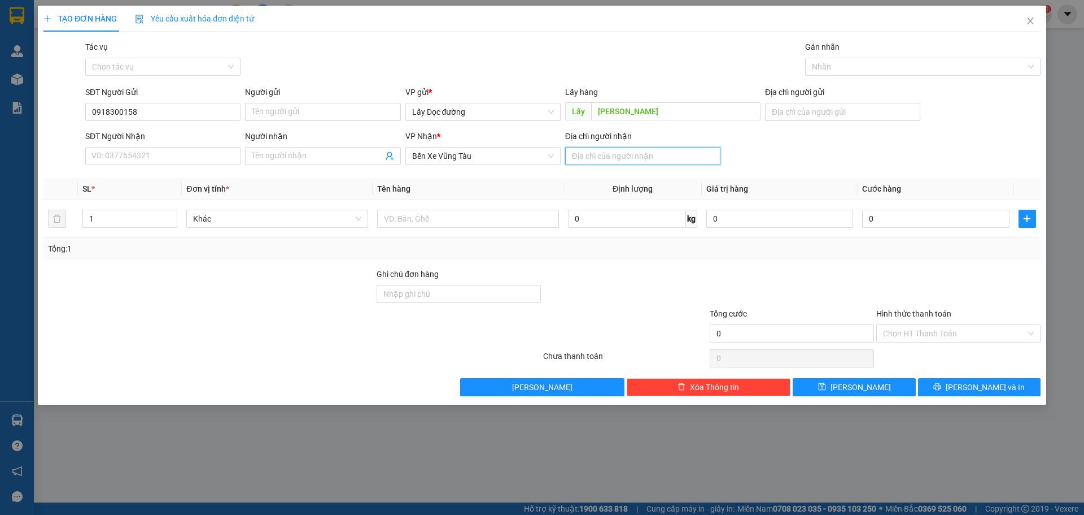
drag, startPoint x: 604, startPoint y: 161, endPoint x: 621, endPoint y: 154, distance: 19.0
click at [609, 161] on input "Địa chỉ người nhận" at bounding box center [642, 156] width 155 height 18
type input "ngai giao"
click at [853, 383] on button "[PERSON_NAME]" at bounding box center [854, 387] width 123 height 18
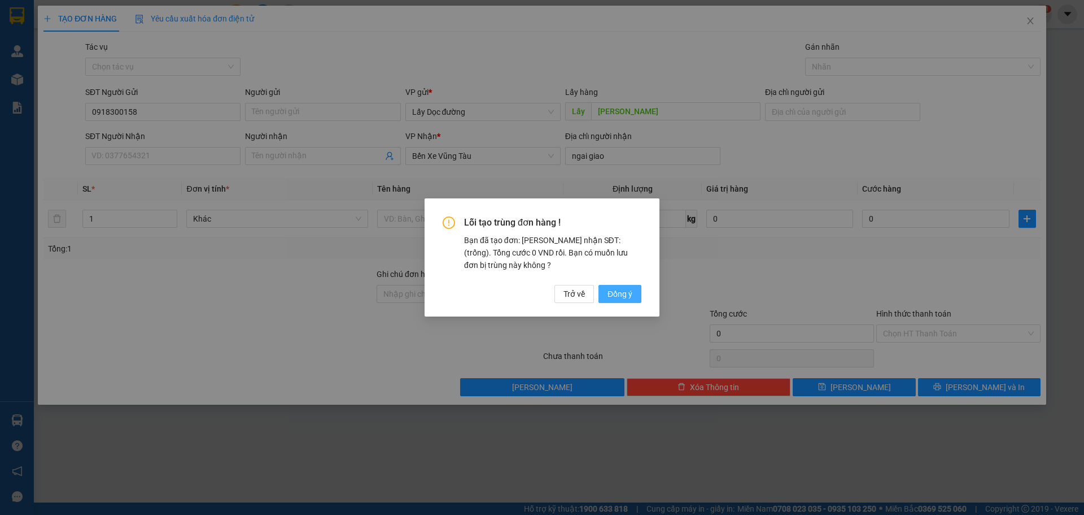
click at [616, 299] on span "Đồng ý" at bounding box center [620, 293] width 25 height 12
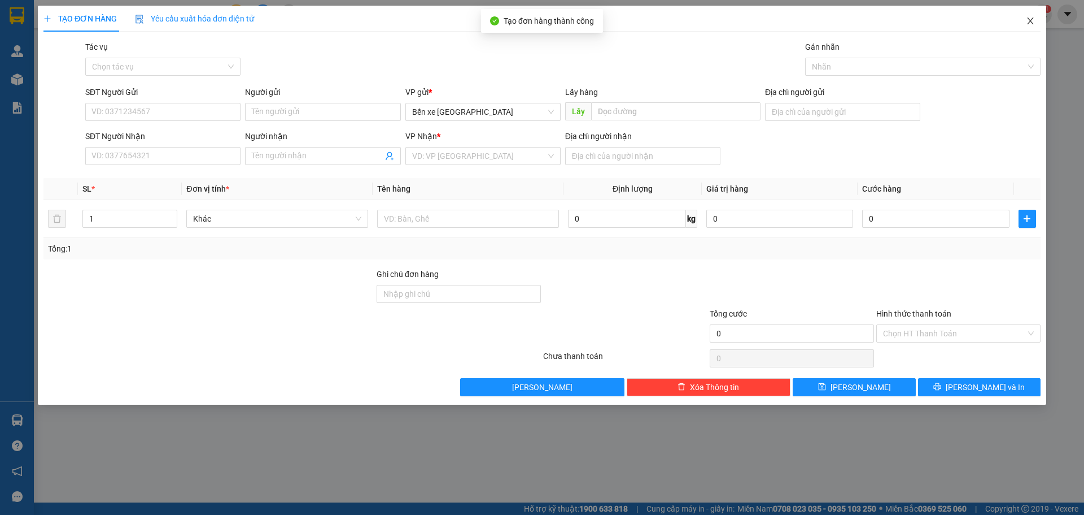
click at [1025, 23] on span "Close" at bounding box center [1031, 22] width 32 height 32
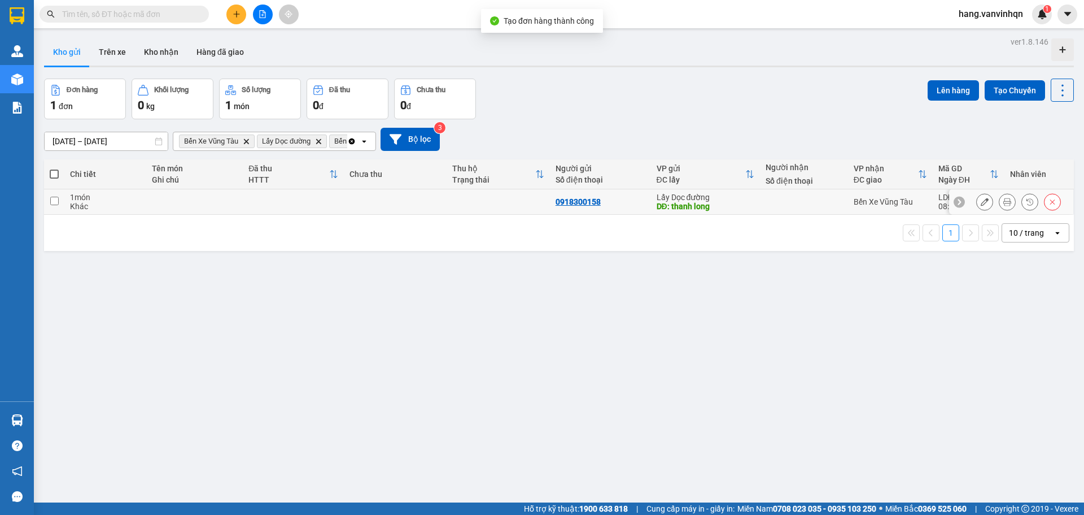
drag, startPoint x: 603, startPoint y: 199, endPoint x: 686, endPoint y: 191, distance: 83.5
click at [603, 199] on div "0918300158" at bounding box center [601, 201] width 90 height 9
checkbox input "true"
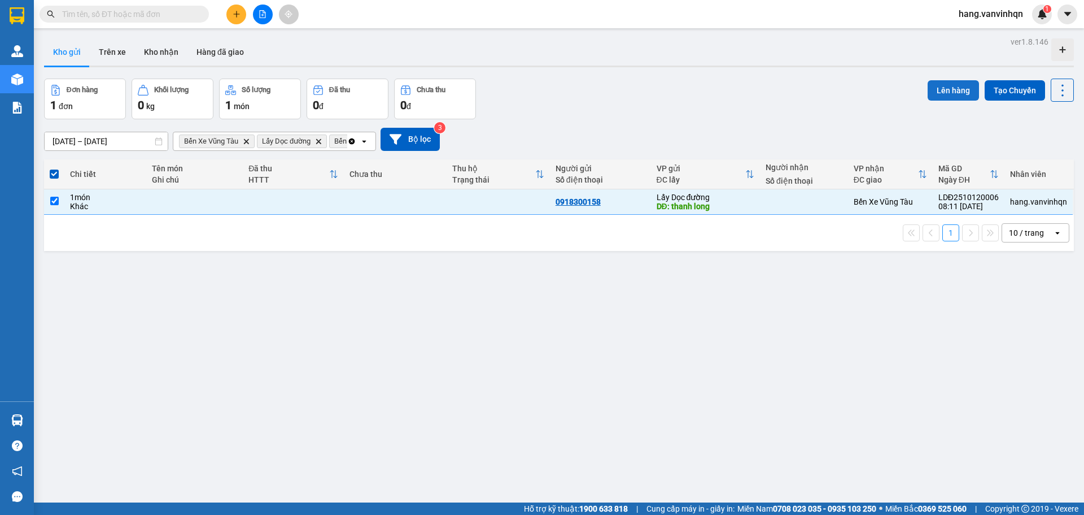
drag, startPoint x: 952, startPoint y: 90, endPoint x: 946, endPoint y: 94, distance: 6.6
click at [947, 93] on button "Lên hàng" at bounding box center [953, 90] width 51 height 20
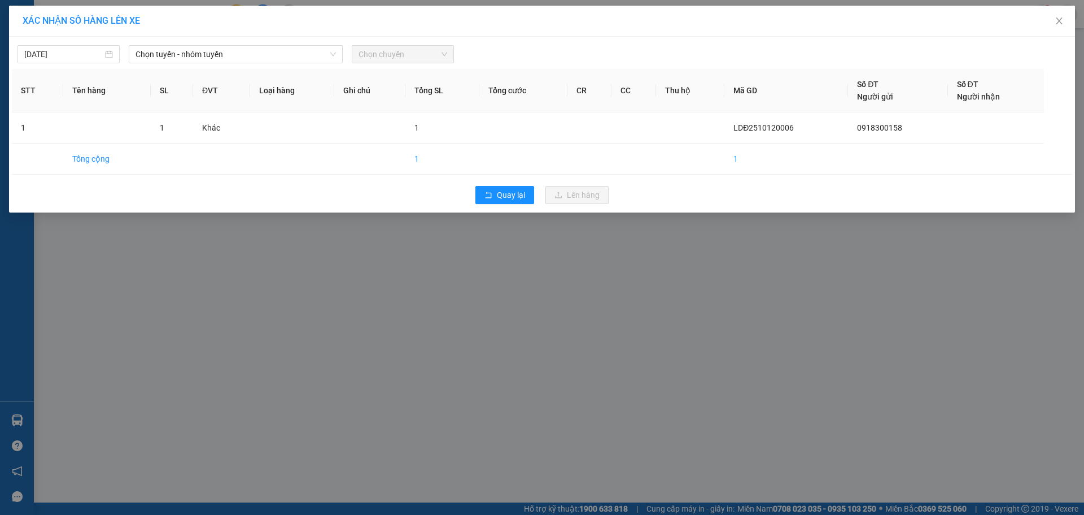
click at [279, 38] on div "[DATE] Chọn tuyến - nhóm tuyến Chọn chuyến STT Tên hàng SL ĐVT Loại hàng Ghi ch…" at bounding box center [542, 125] width 1066 height 176
click at [273, 56] on span "Chọn tuyến - nhóm tuyến" at bounding box center [236, 54] width 200 height 17
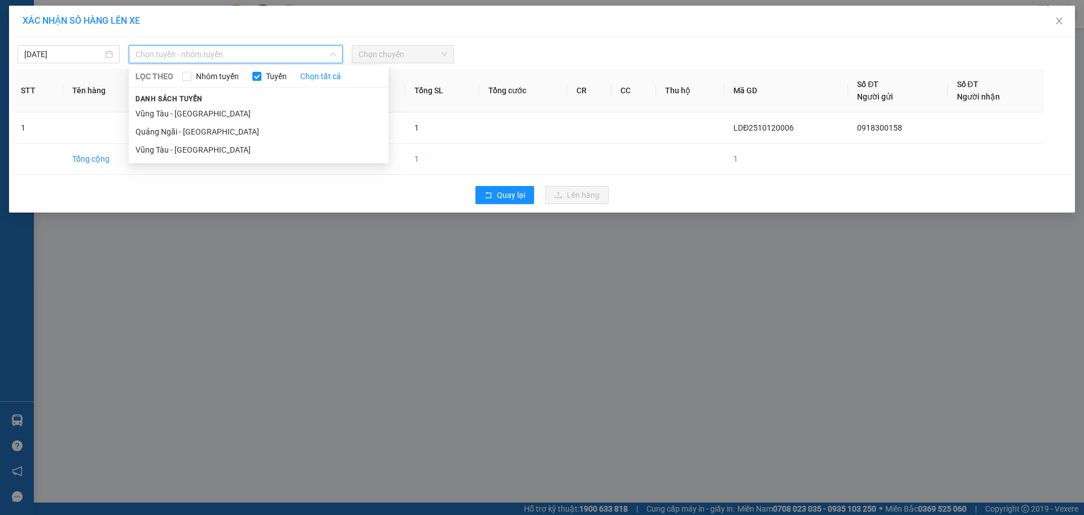
drag, startPoint x: 215, startPoint y: 130, endPoint x: 405, endPoint y: 76, distance: 197.4
click at [221, 130] on li "Quảng Ngãi - [GEOGRAPHIC_DATA]" at bounding box center [259, 132] width 260 height 18
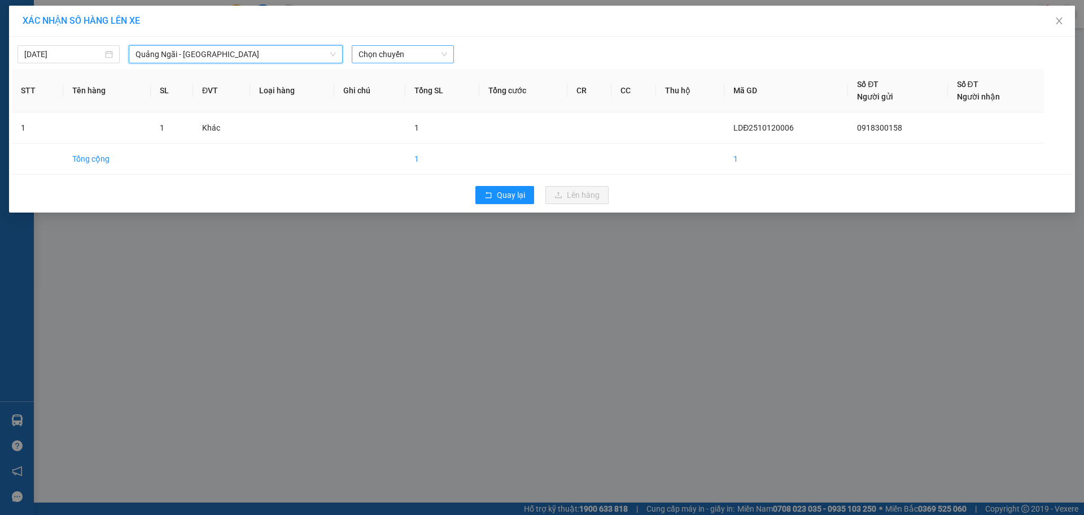
click at [452, 57] on div "Chọn chuyến" at bounding box center [403, 54] width 102 height 18
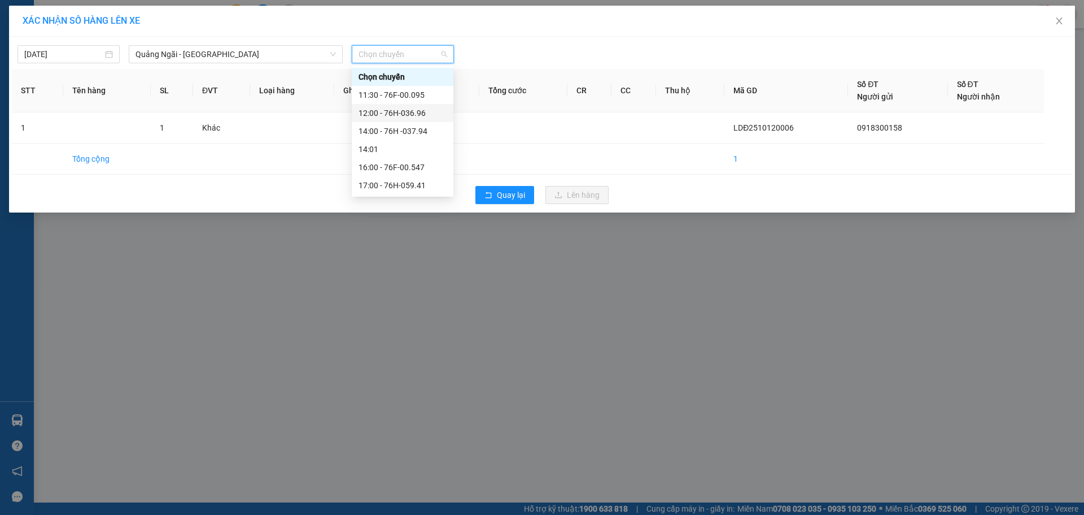
click at [422, 112] on div "12:00 - 76H-036.96" at bounding box center [403, 113] width 88 height 12
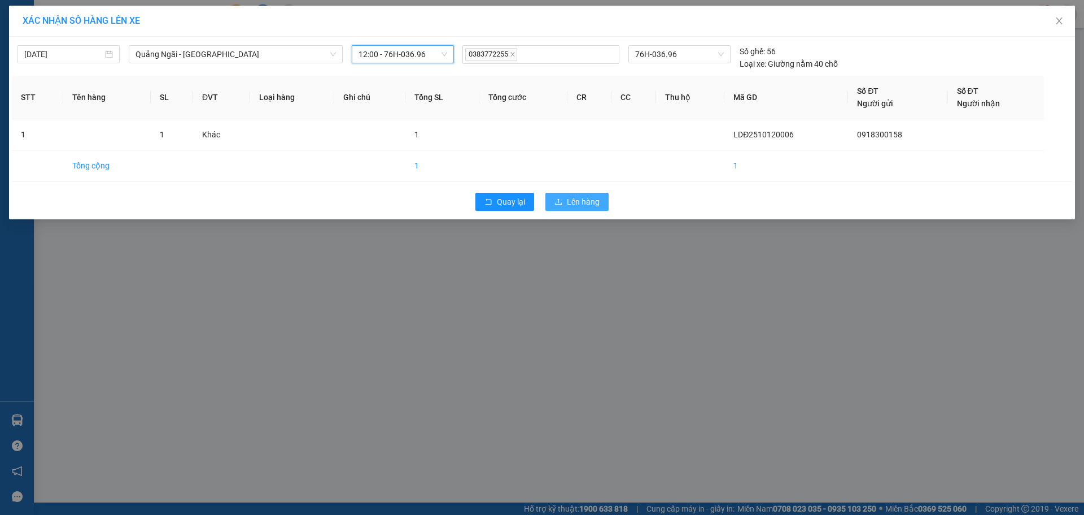
drag, startPoint x: 556, startPoint y: 199, endPoint x: 547, endPoint y: 203, distance: 9.6
click at [554, 201] on button "Lên hàng" at bounding box center [577, 202] width 63 height 18
